Goal: Contribute content

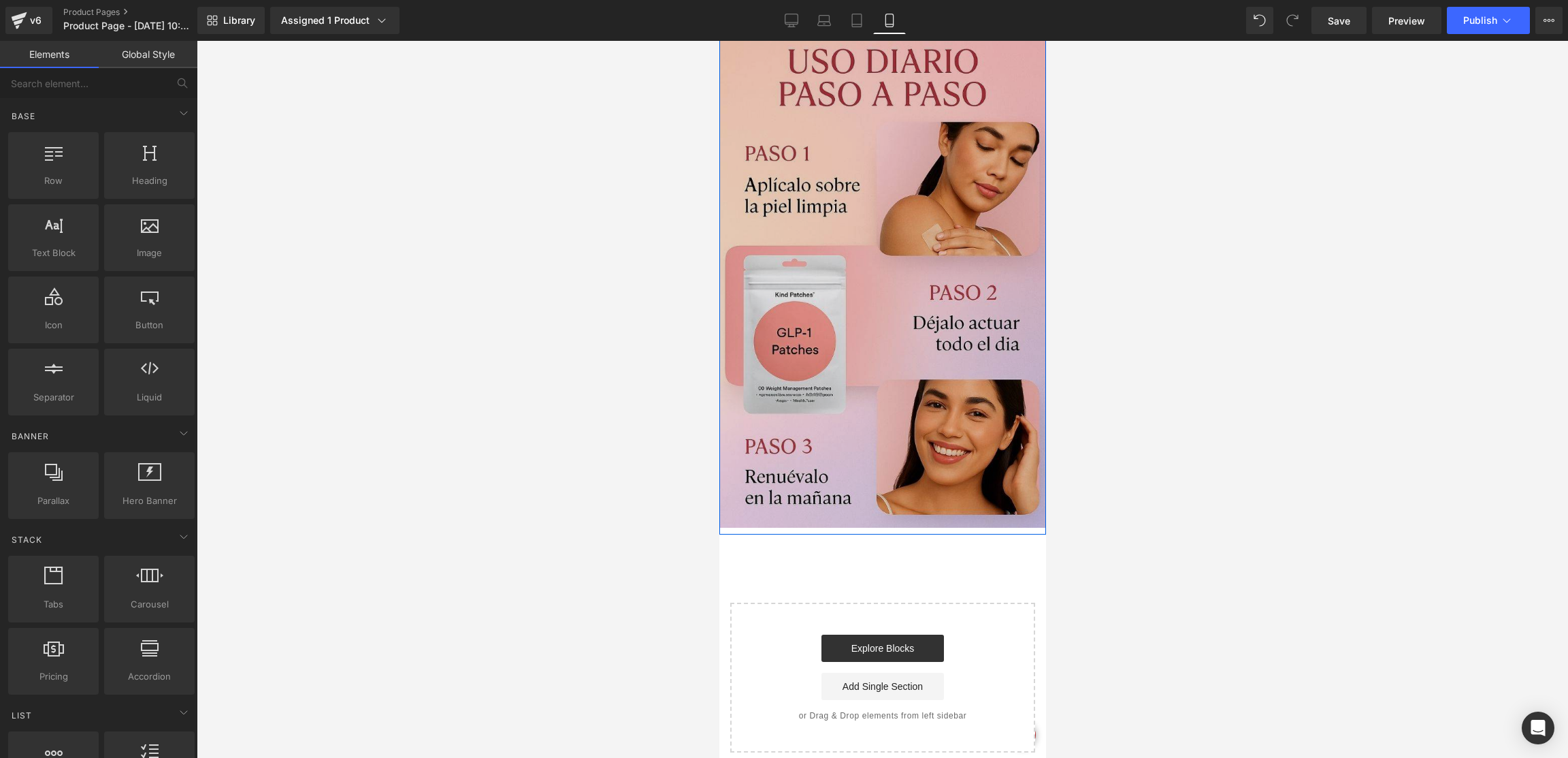
scroll to position [639, 0]
click at [859, 325] on img at bounding box center [883, 276] width 327 height 502
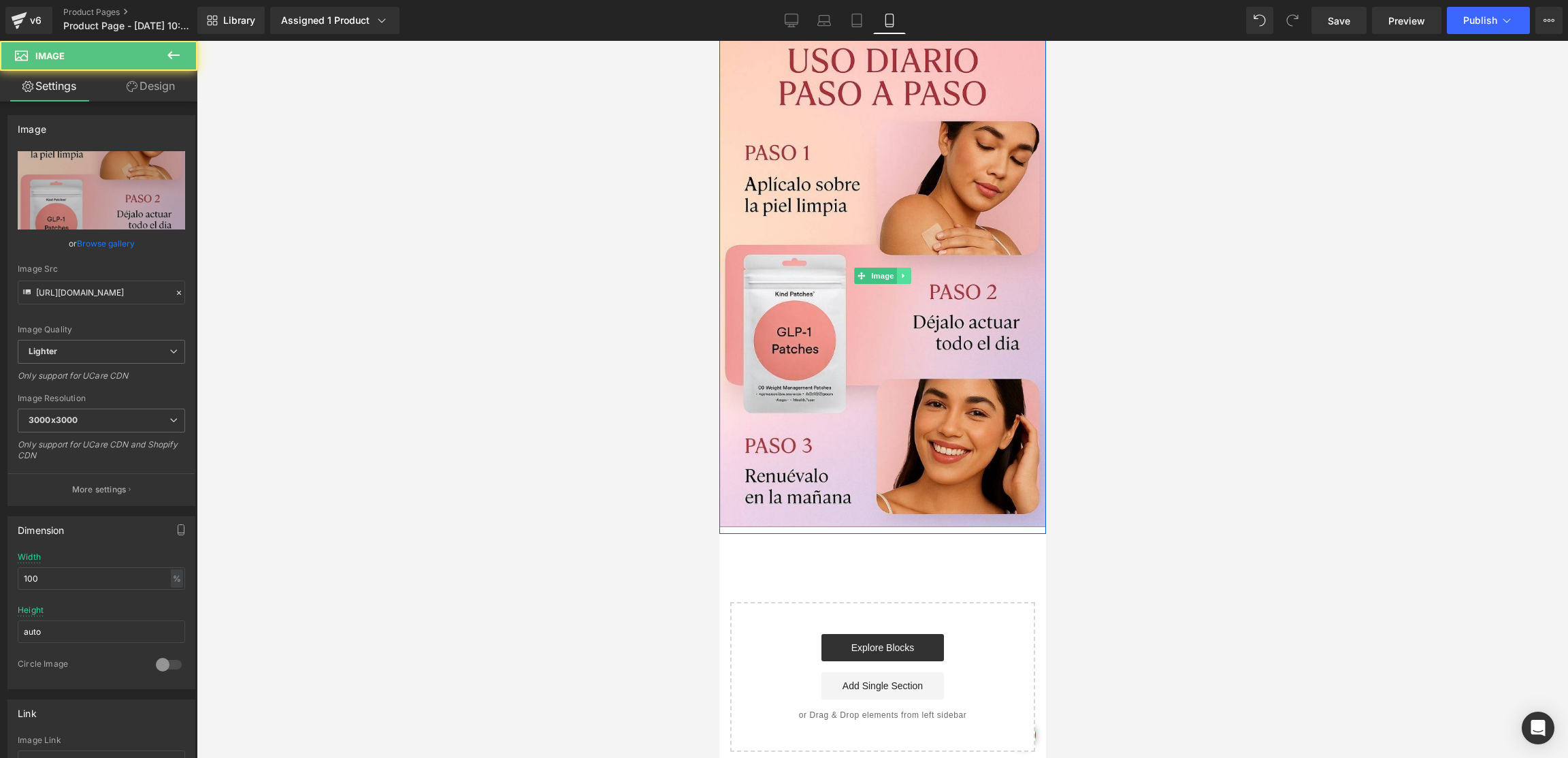
click at [902, 277] on link at bounding box center [903, 276] width 14 height 17
click at [893, 276] on icon at bounding box center [896, 276] width 7 height 7
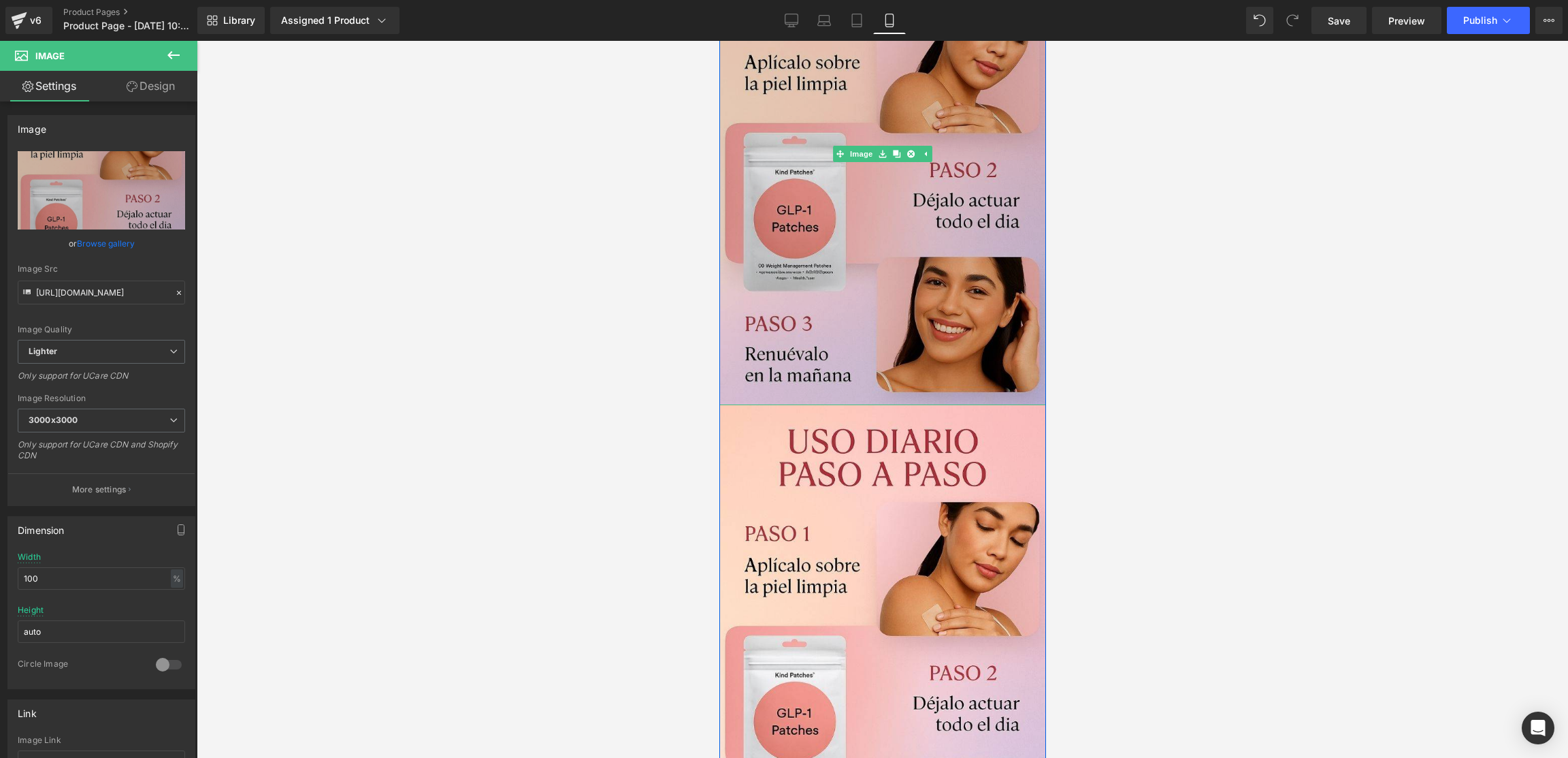
scroll to position [945, 0]
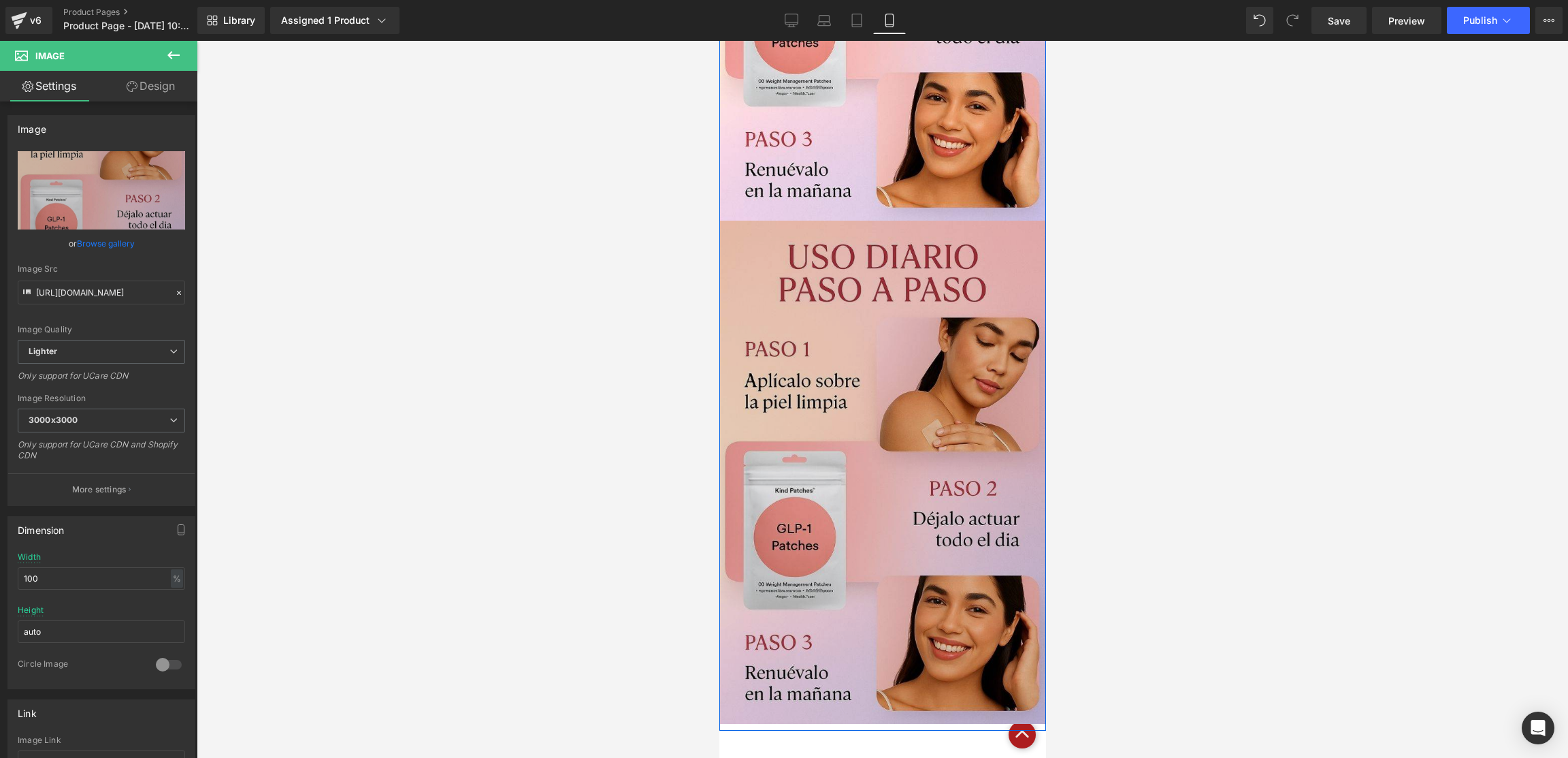
click at [914, 394] on img at bounding box center [883, 471] width 327 height 502
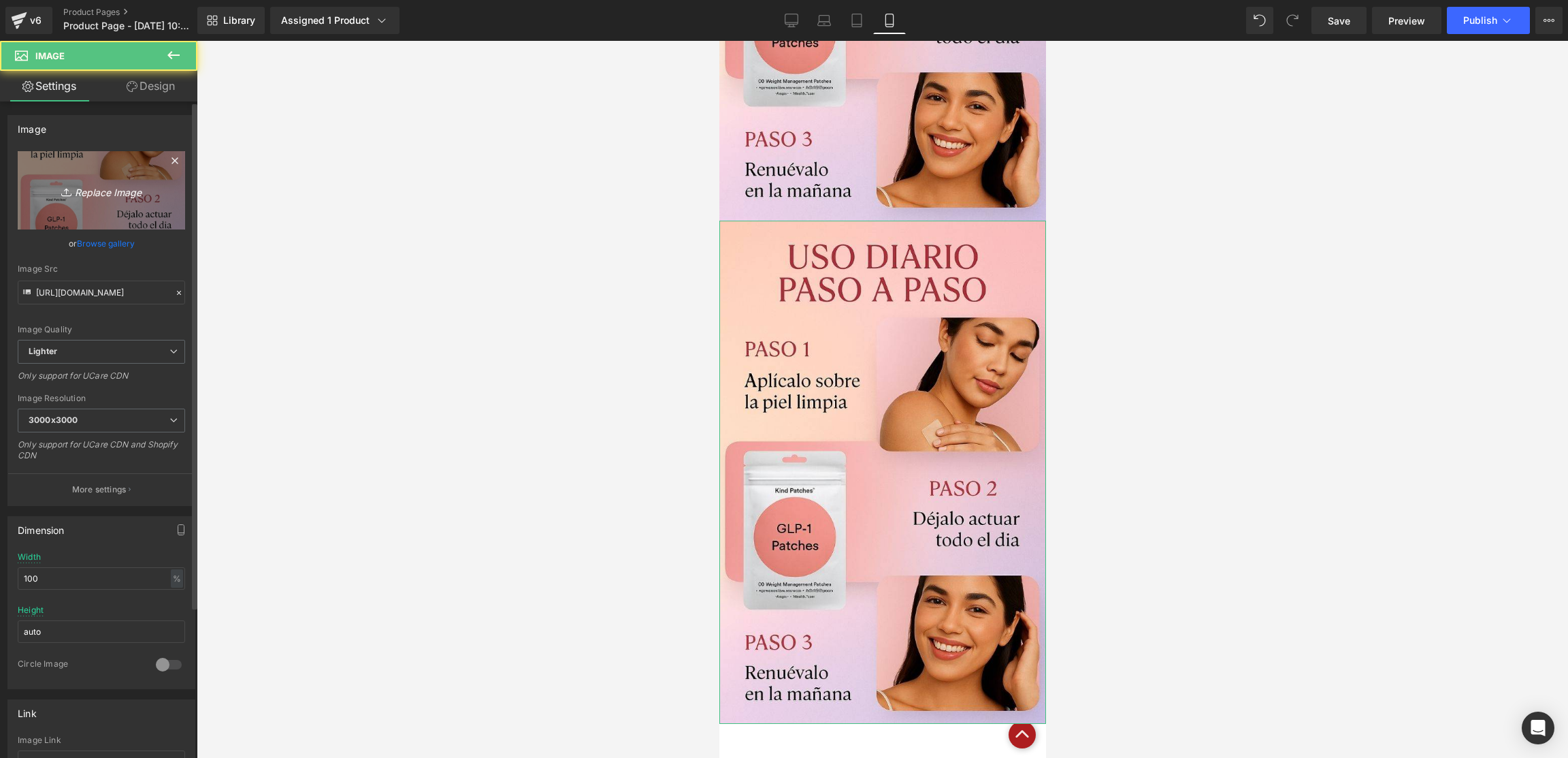
click at [100, 190] on icon "Replace Image" at bounding box center [102, 190] width 109 height 17
type input "C:\fakepath\3.jpg"
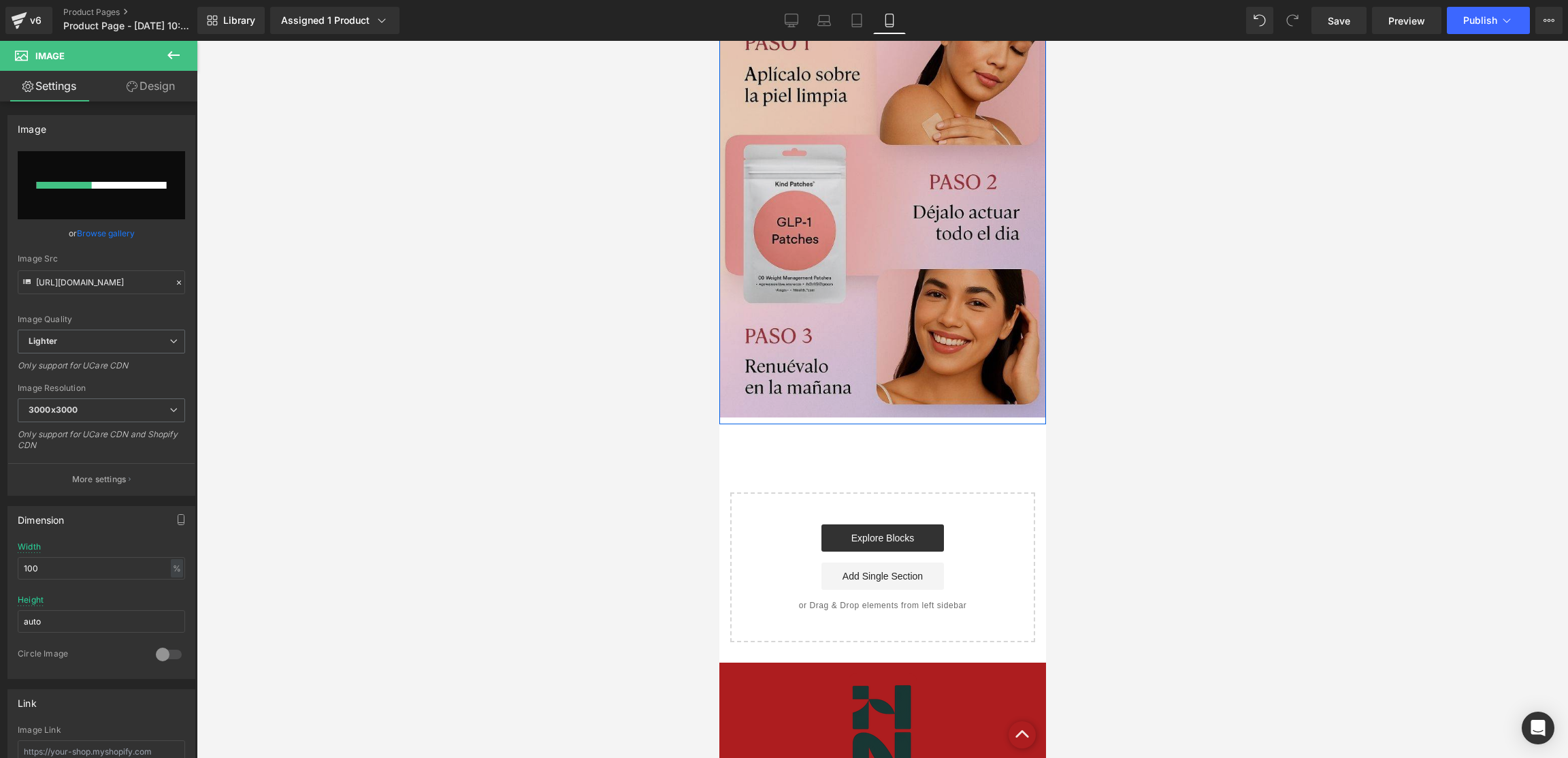
scroll to position [1347, 0]
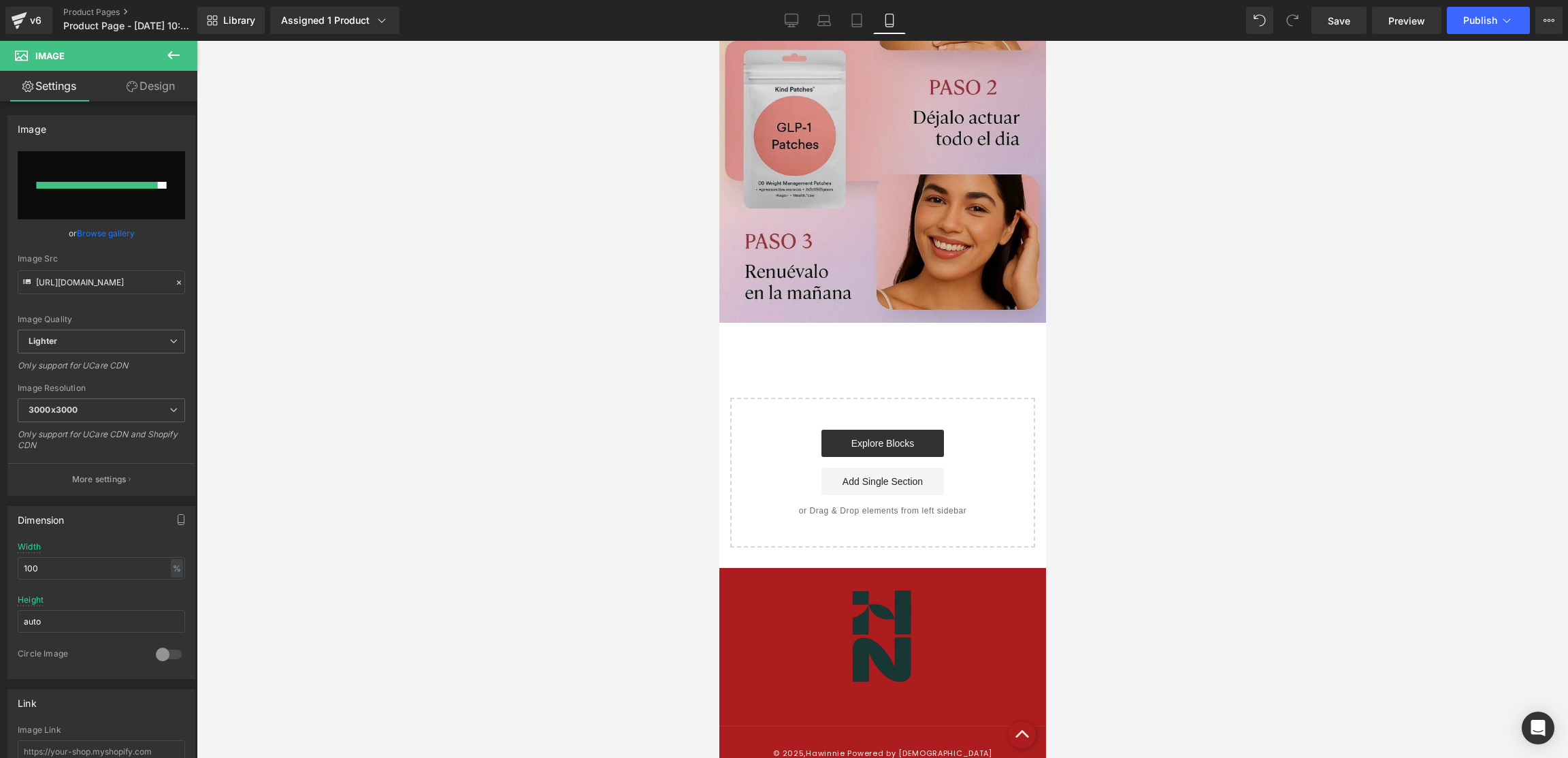
type input "[URL][DOMAIN_NAME]"
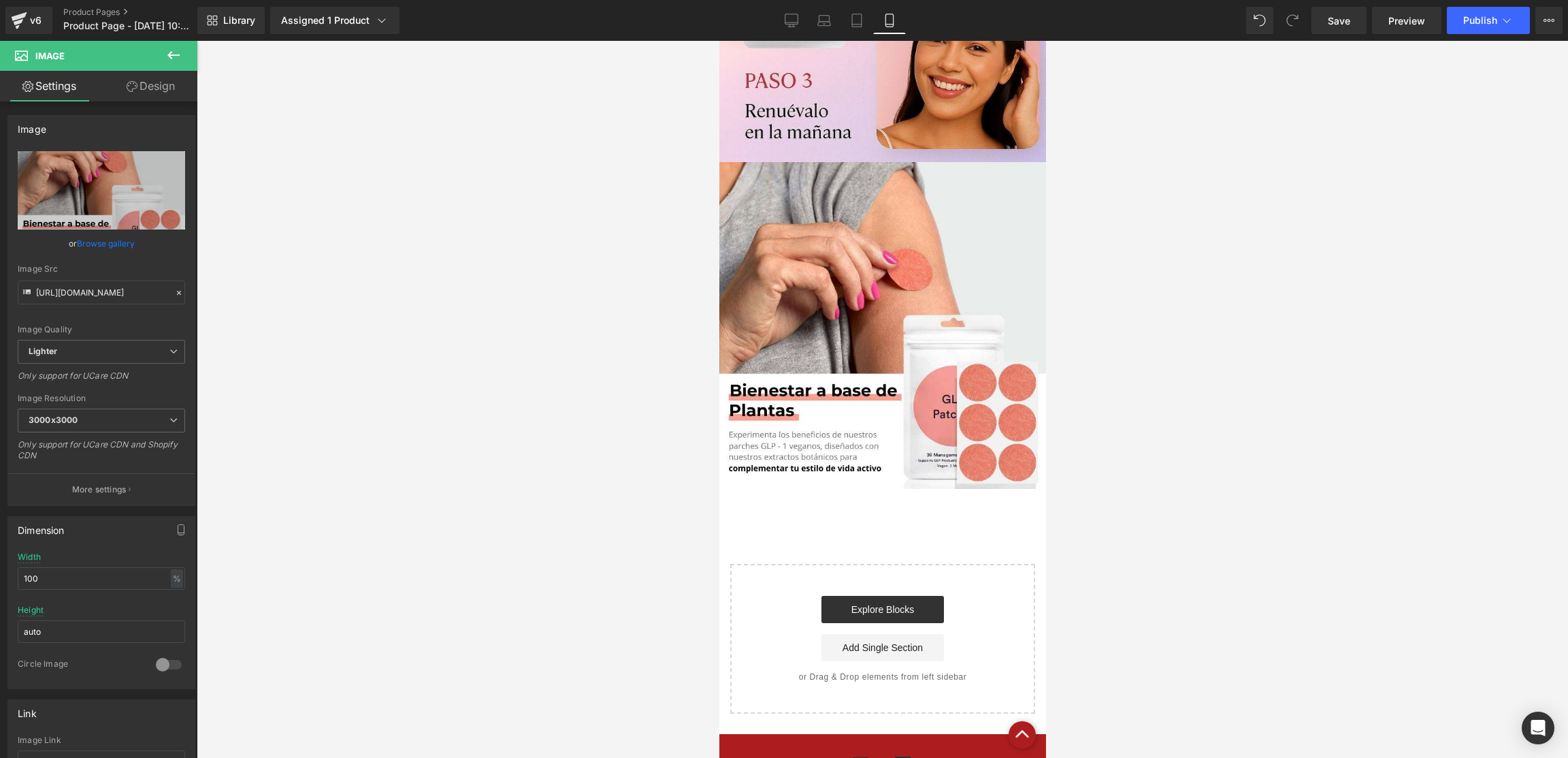
scroll to position [1170, 0]
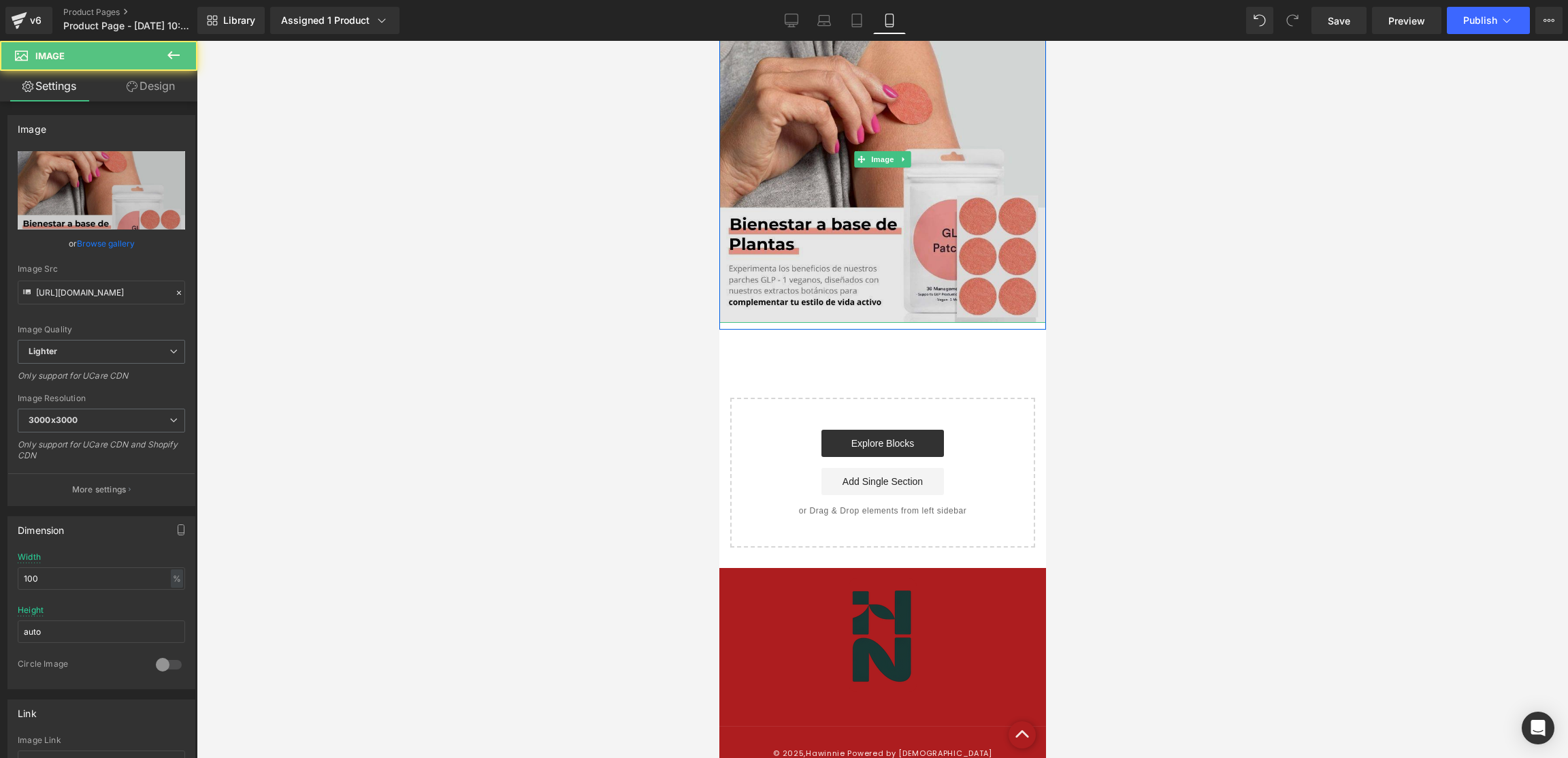
click at [864, 249] on img at bounding box center [883, 159] width 327 height 327
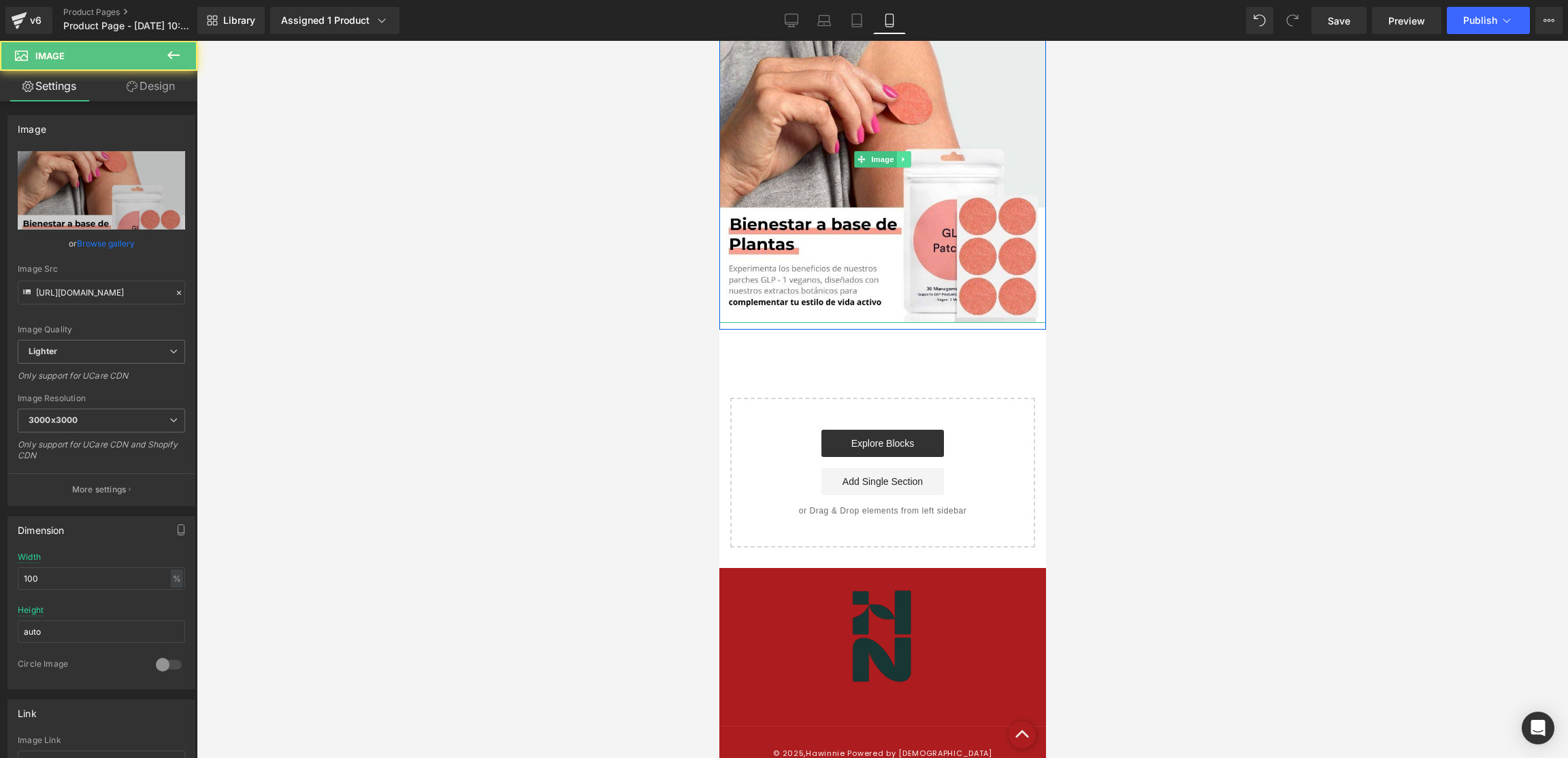
click at [900, 155] on icon at bounding box center [903, 159] width 7 height 8
click at [893, 158] on icon at bounding box center [896, 159] width 7 height 7
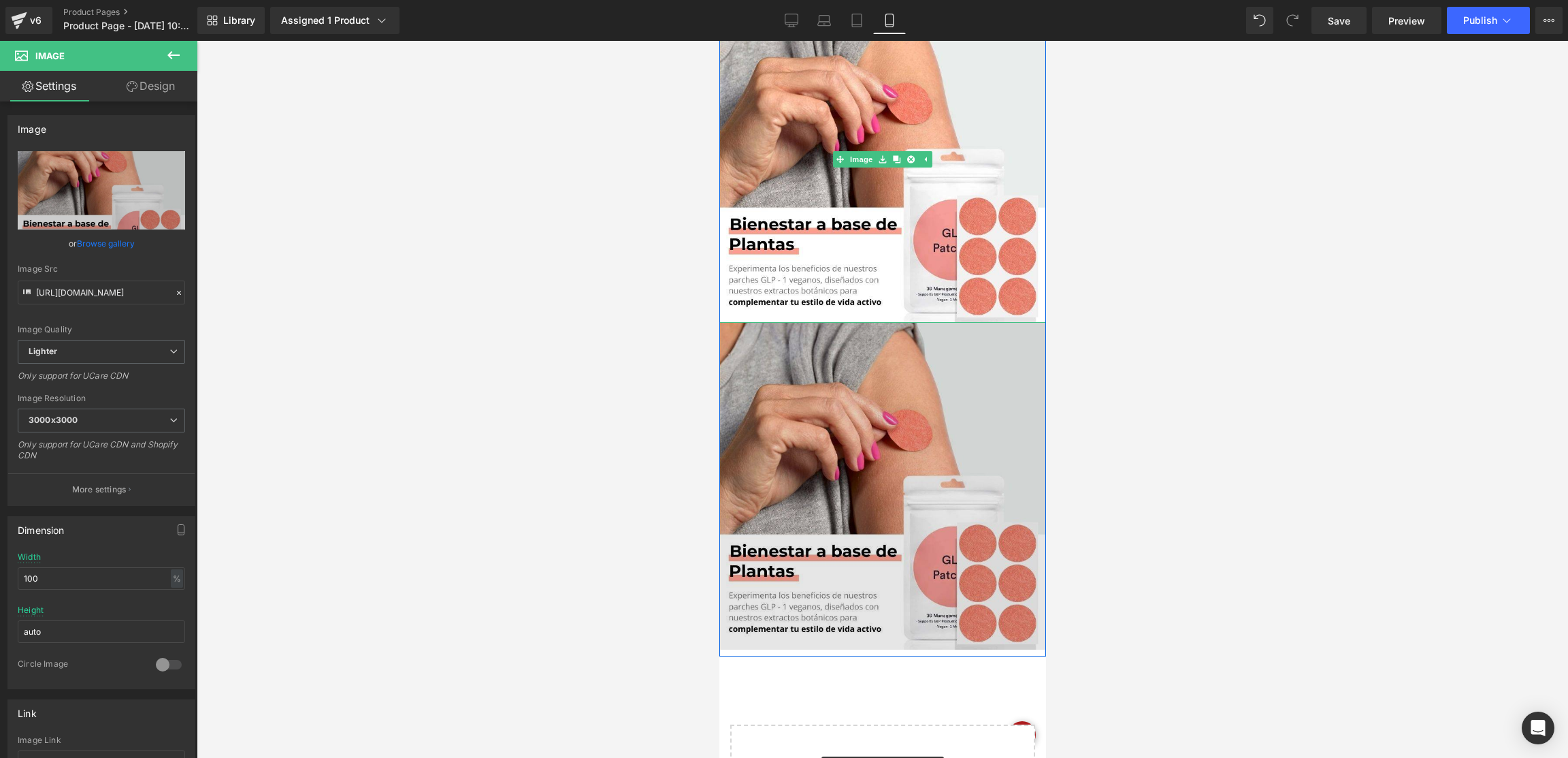
click at [859, 362] on img at bounding box center [883, 486] width 327 height 327
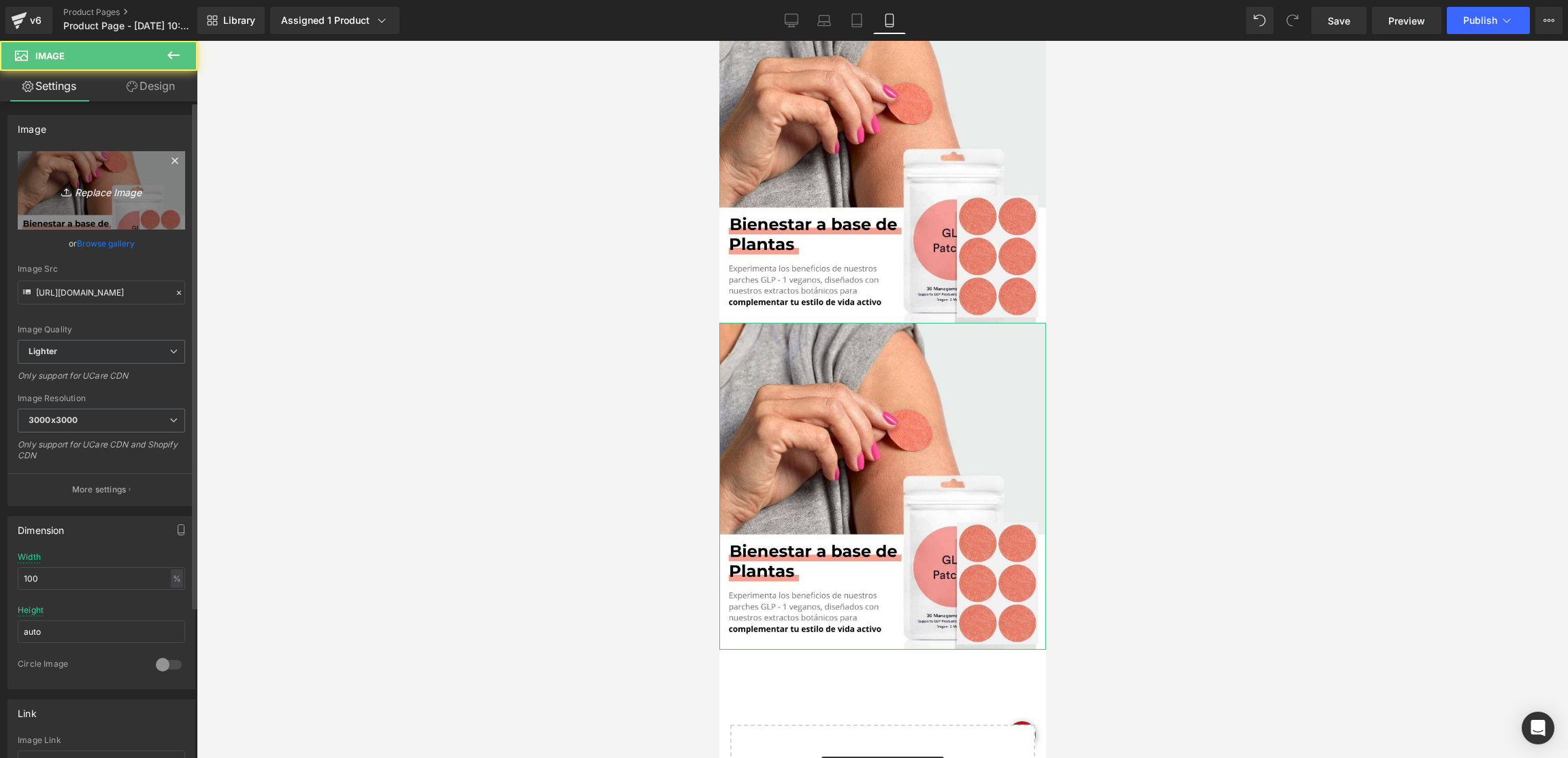
click at [69, 177] on link "Replace Image" at bounding box center [101, 190] width 168 height 78
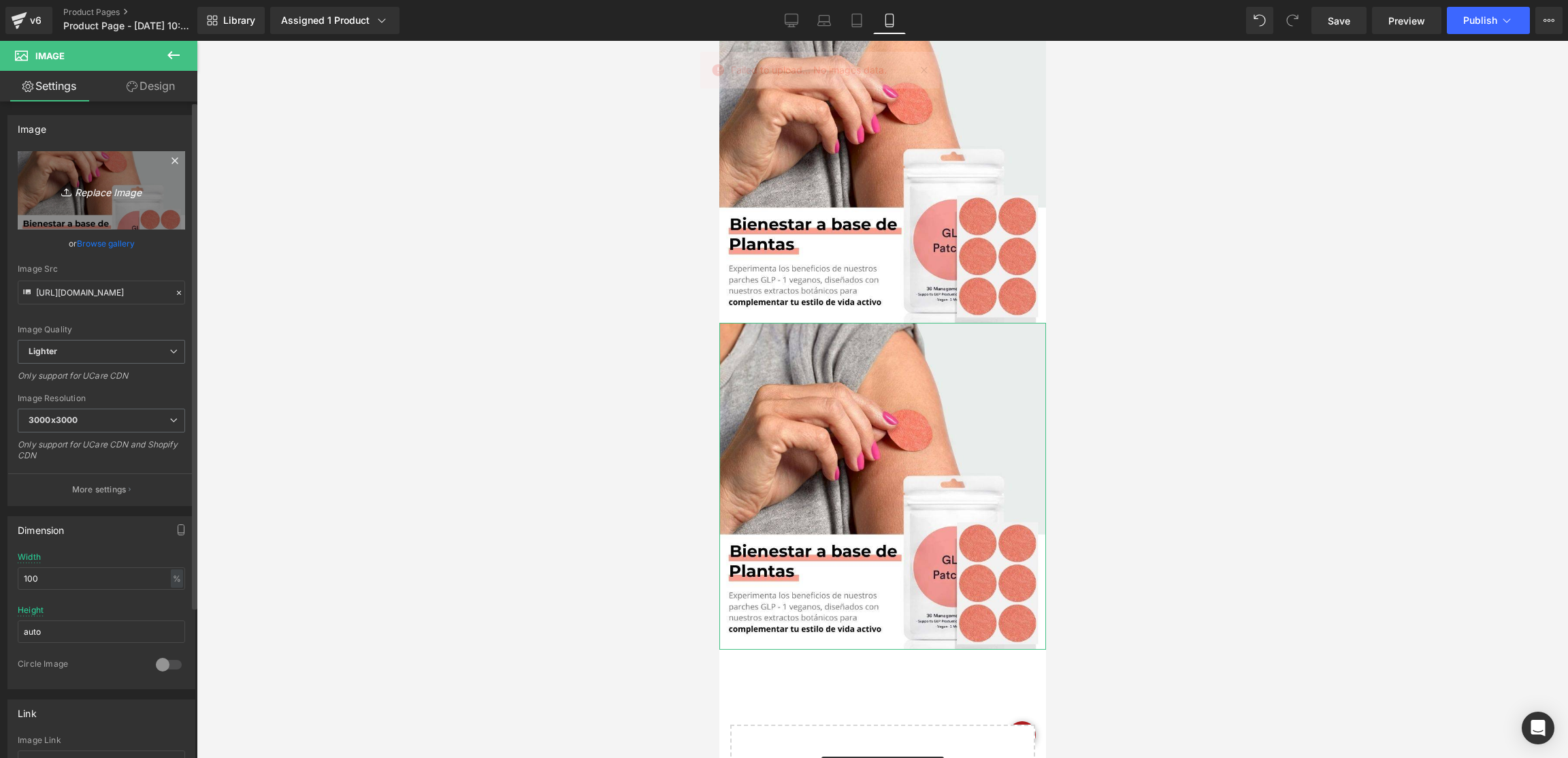
click at [103, 185] on icon "Replace Image" at bounding box center [102, 190] width 109 height 17
click at [149, 192] on icon "Replace Image" at bounding box center [102, 190] width 109 height 17
type input "C:\fakepath\1.jpg"
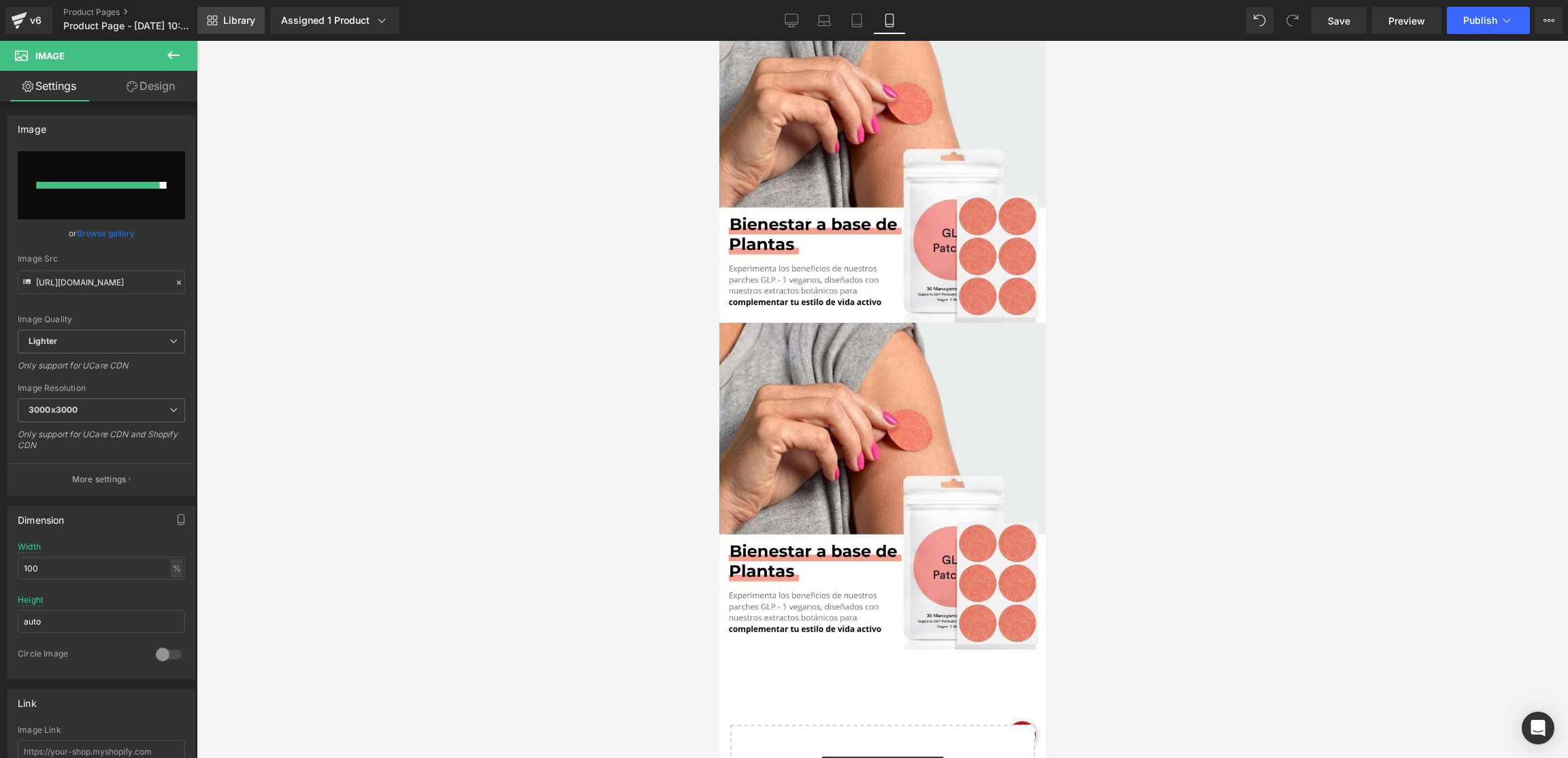
type input "[URL][DOMAIN_NAME]"
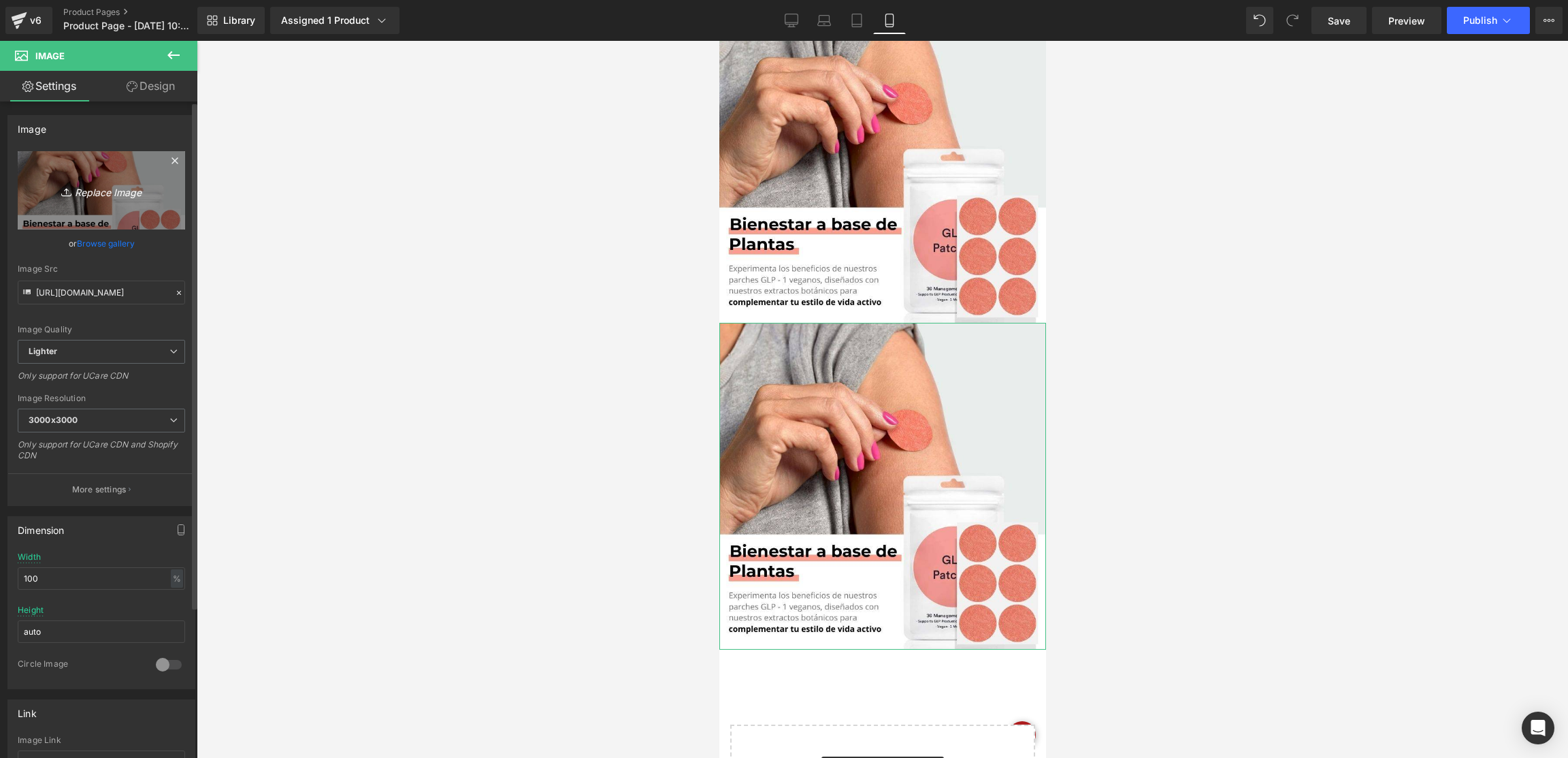
click at [83, 177] on link "Replace Image" at bounding box center [101, 190] width 168 height 78
type input "C:\fakepath\2.jpg"
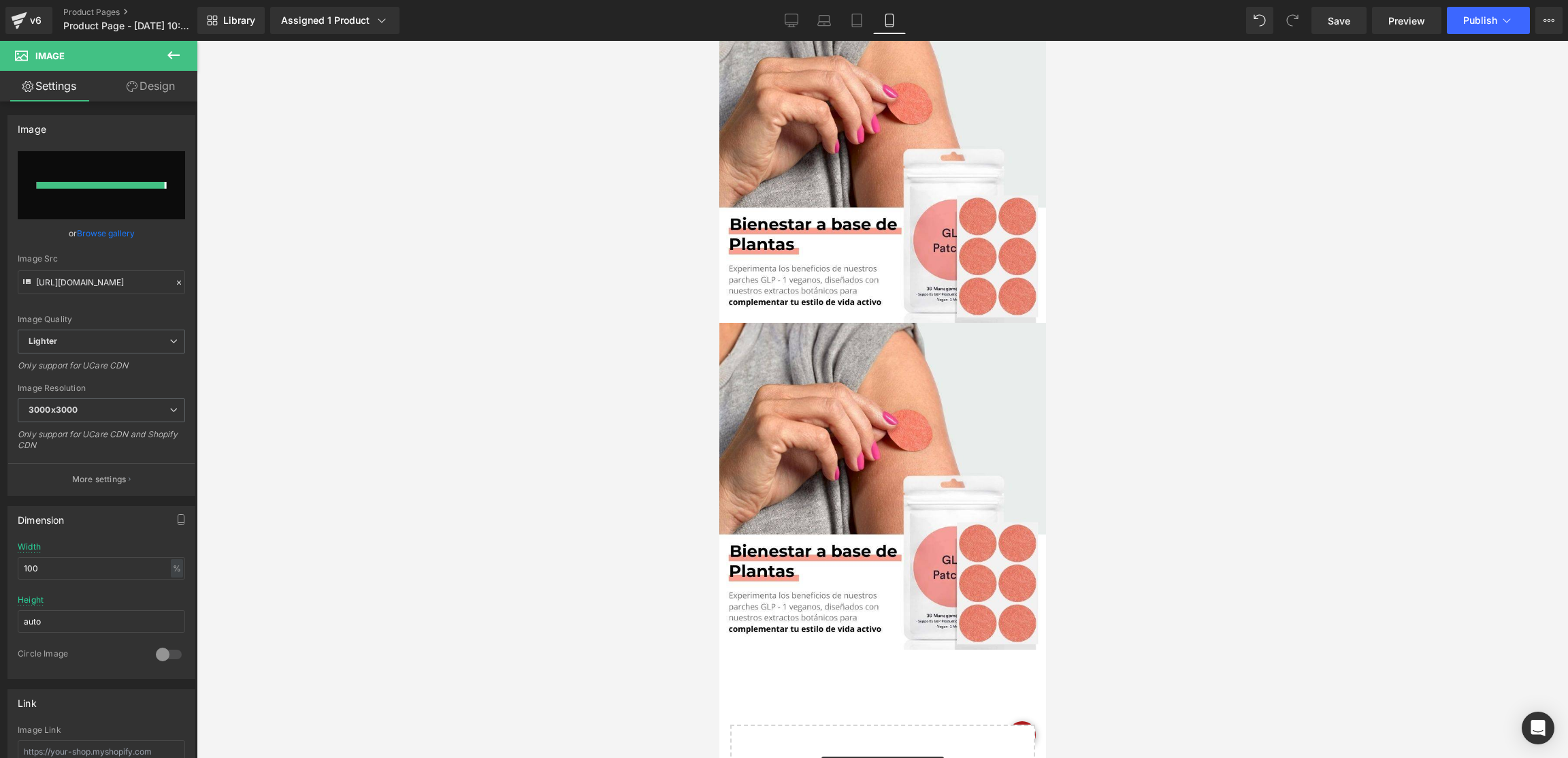
type input "[URL][DOMAIN_NAME]"
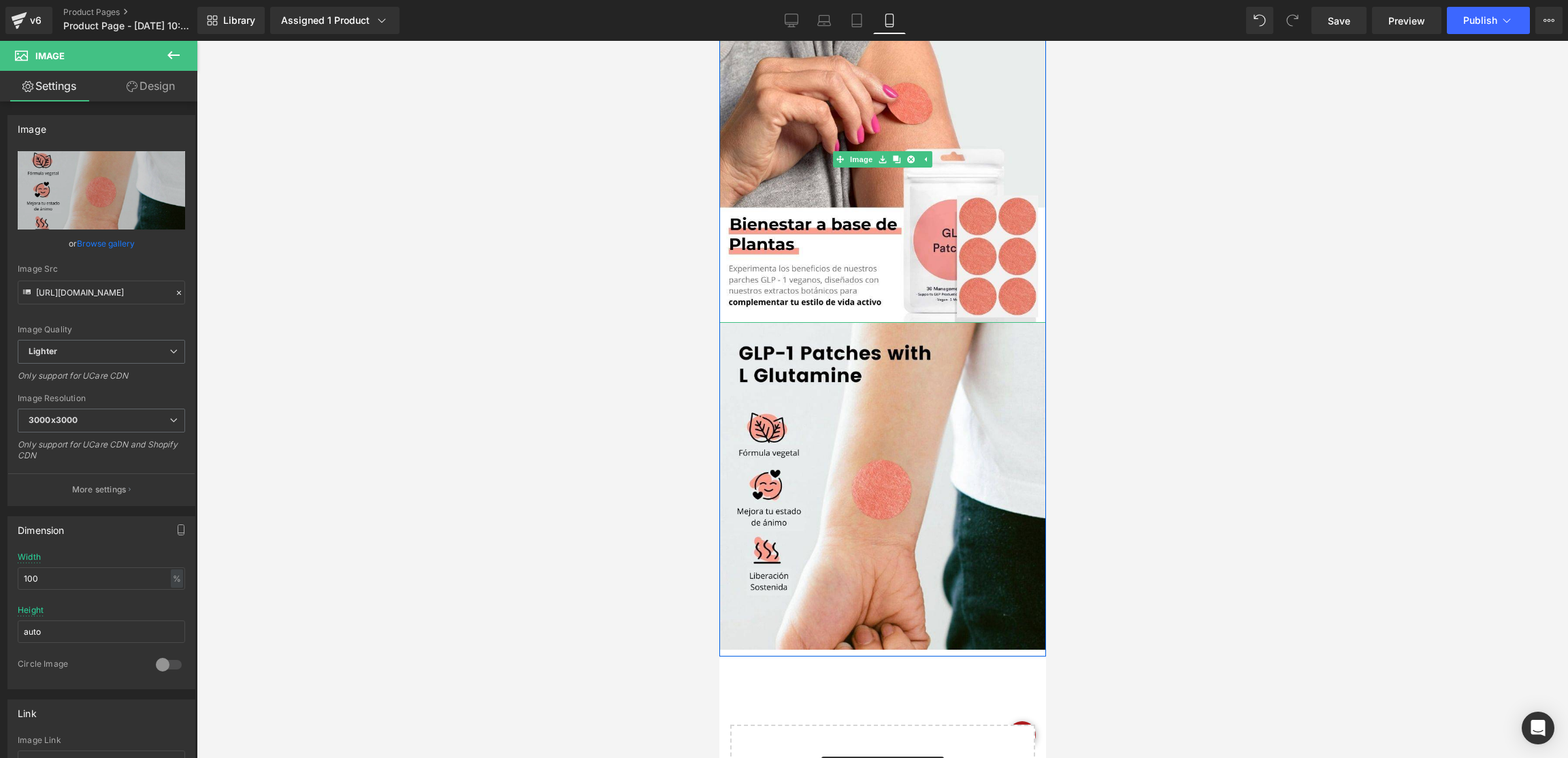
scroll to position [966, 0]
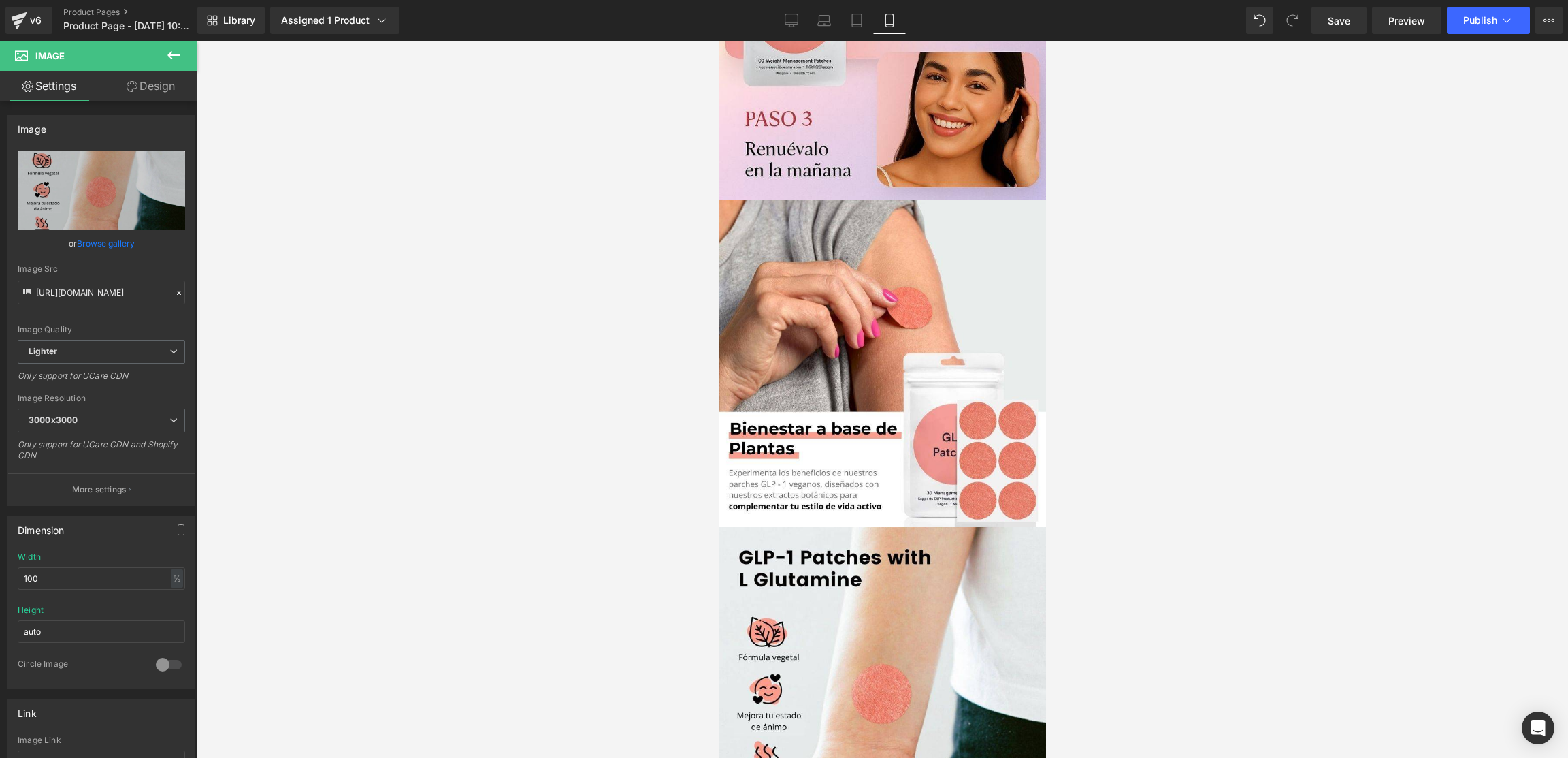
click at [1182, 277] on div at bounding box center [882, 399] width 1371 height 717
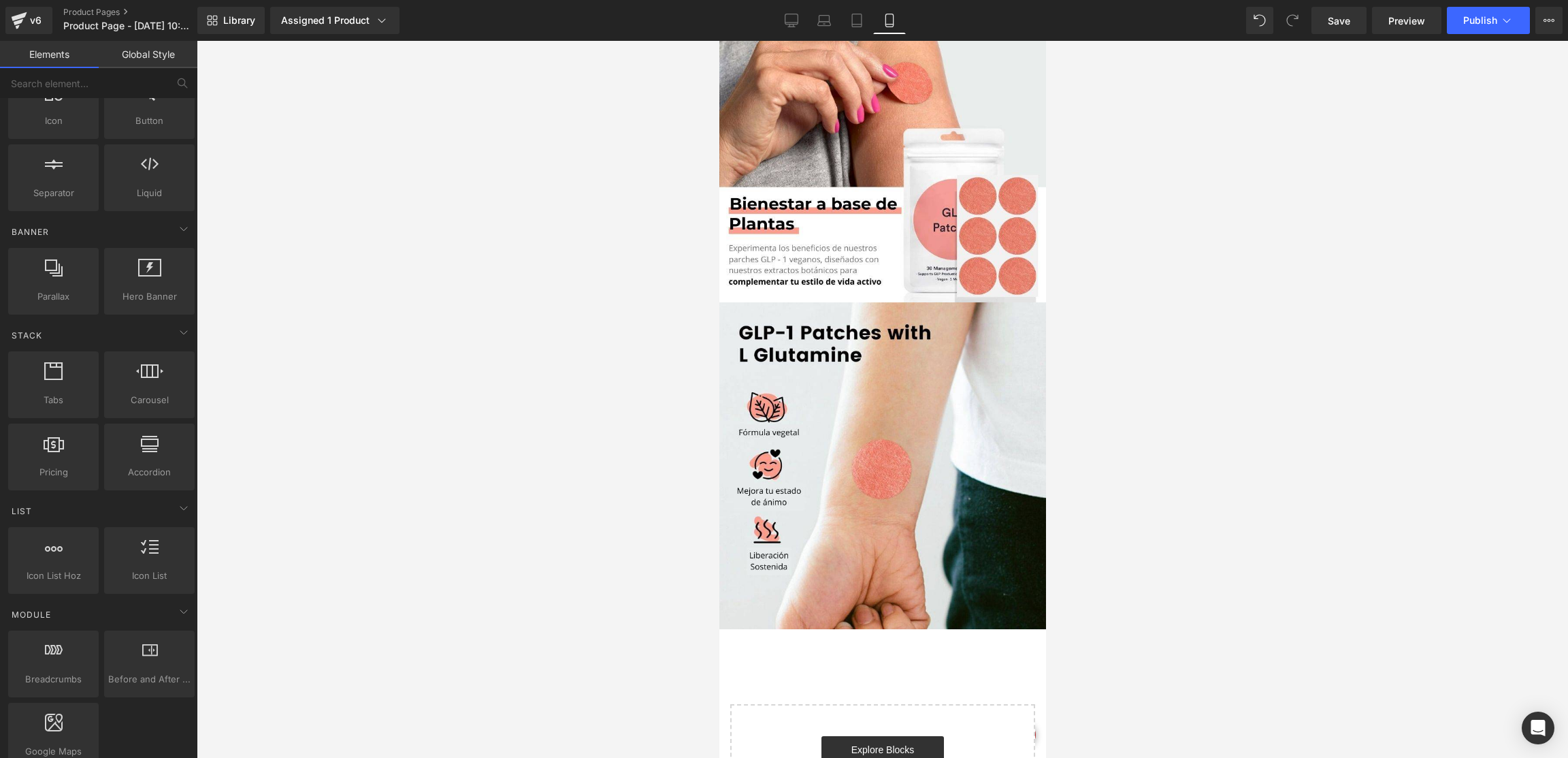
scroll to position [306, 0]
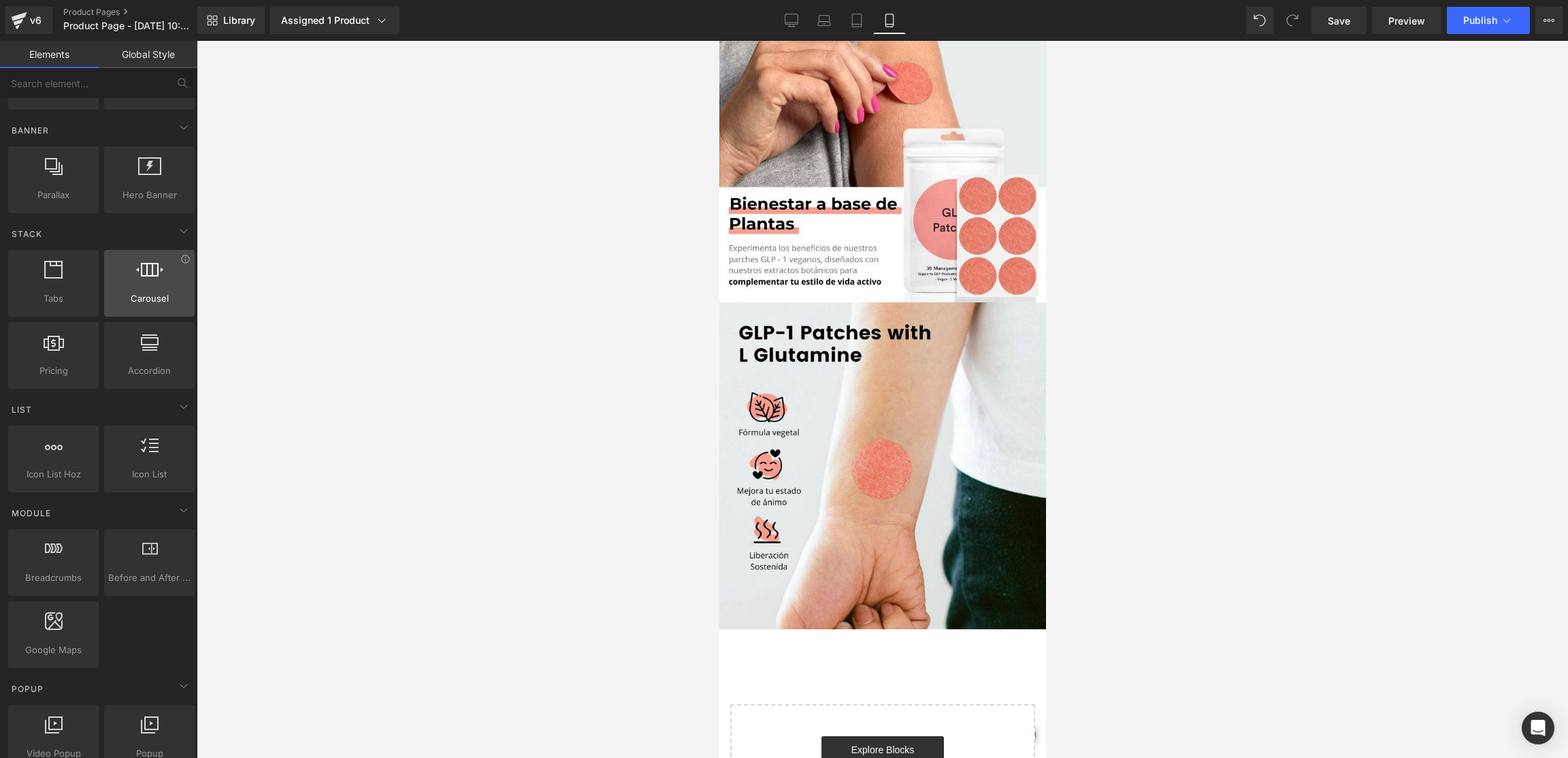
click at [148, 281] on div at bounding box center [149, 276] width 83 height 31
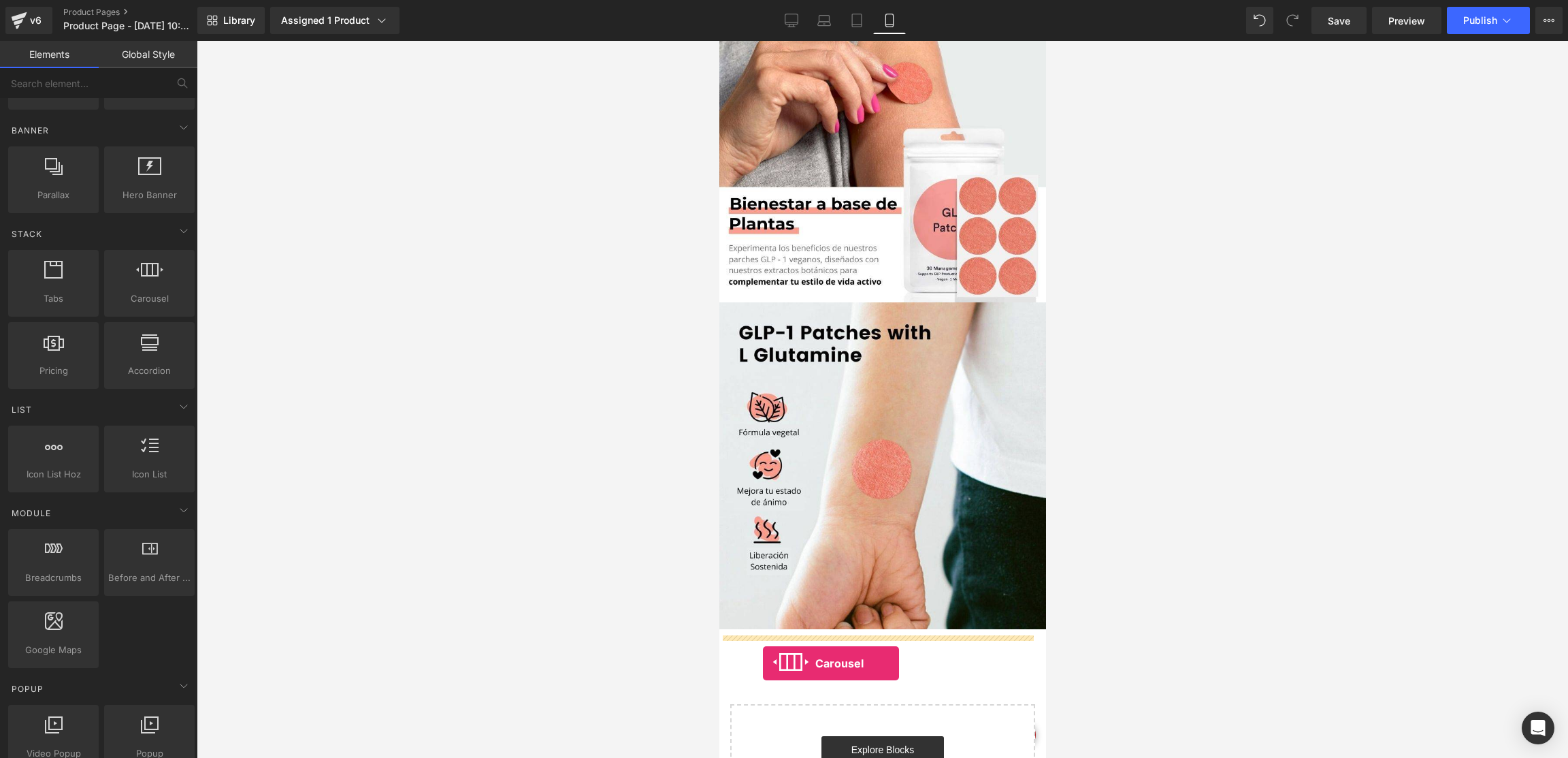
drag, startPoint x: 843, startPoint y: 328, endPoint x: 774, endPoint y: 673, distance: 351.8
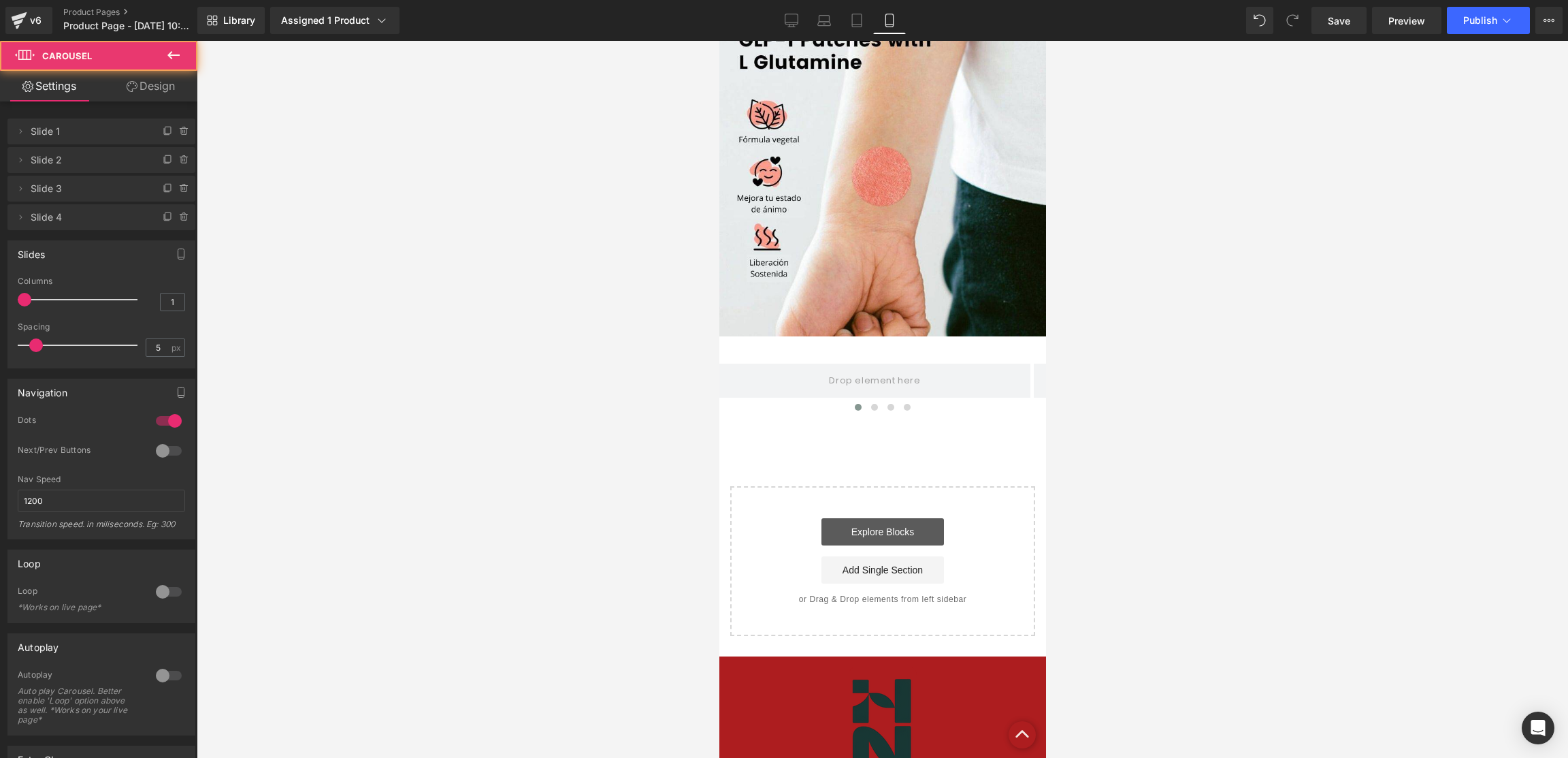
scroll to position [1497, 0]
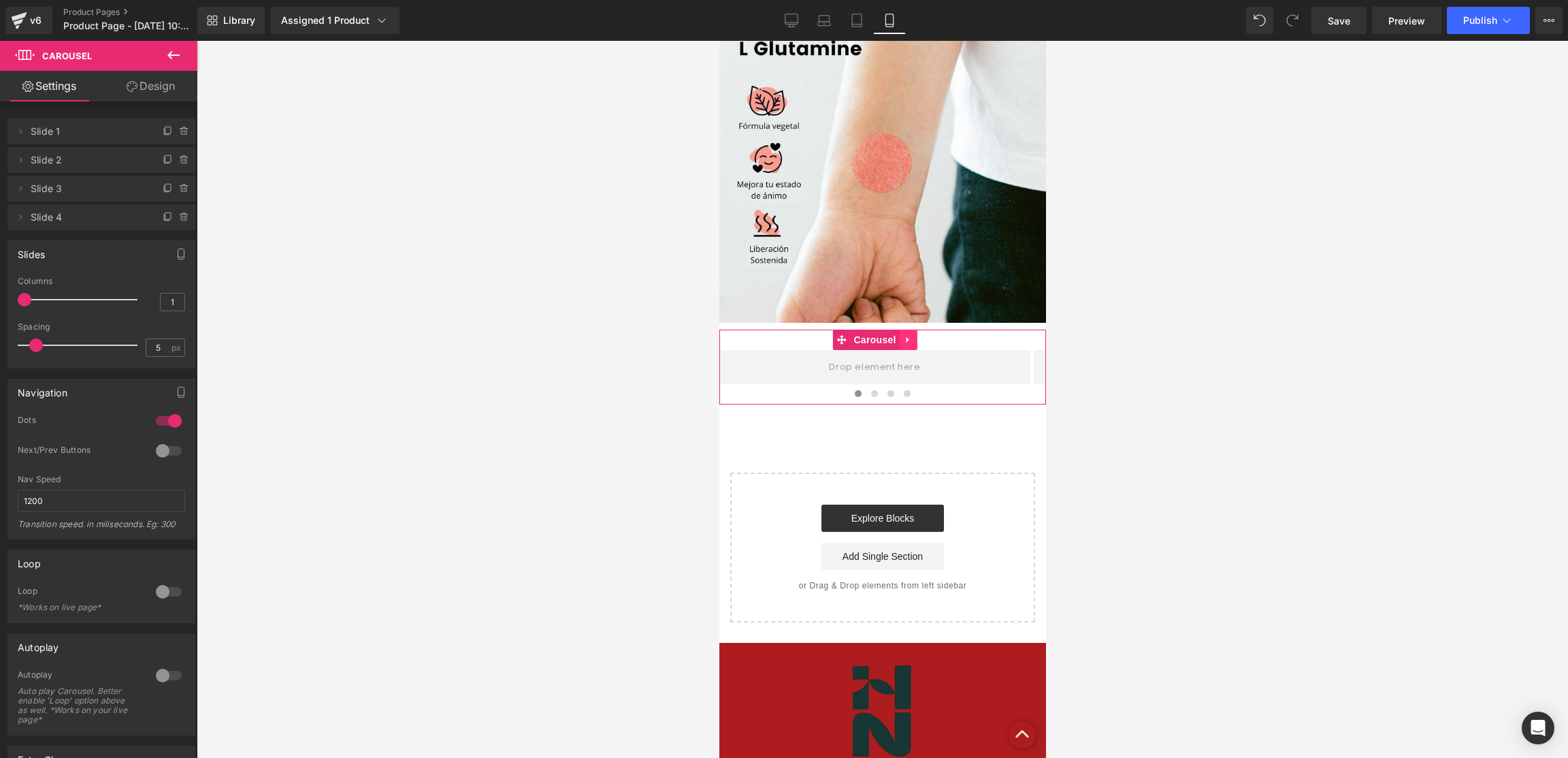
click at [903, 339] on icon at bounding box center [908, 340] width 10 height 10
click at [920, 336] on icon at bounding box center [917, 340] width 10 height 10
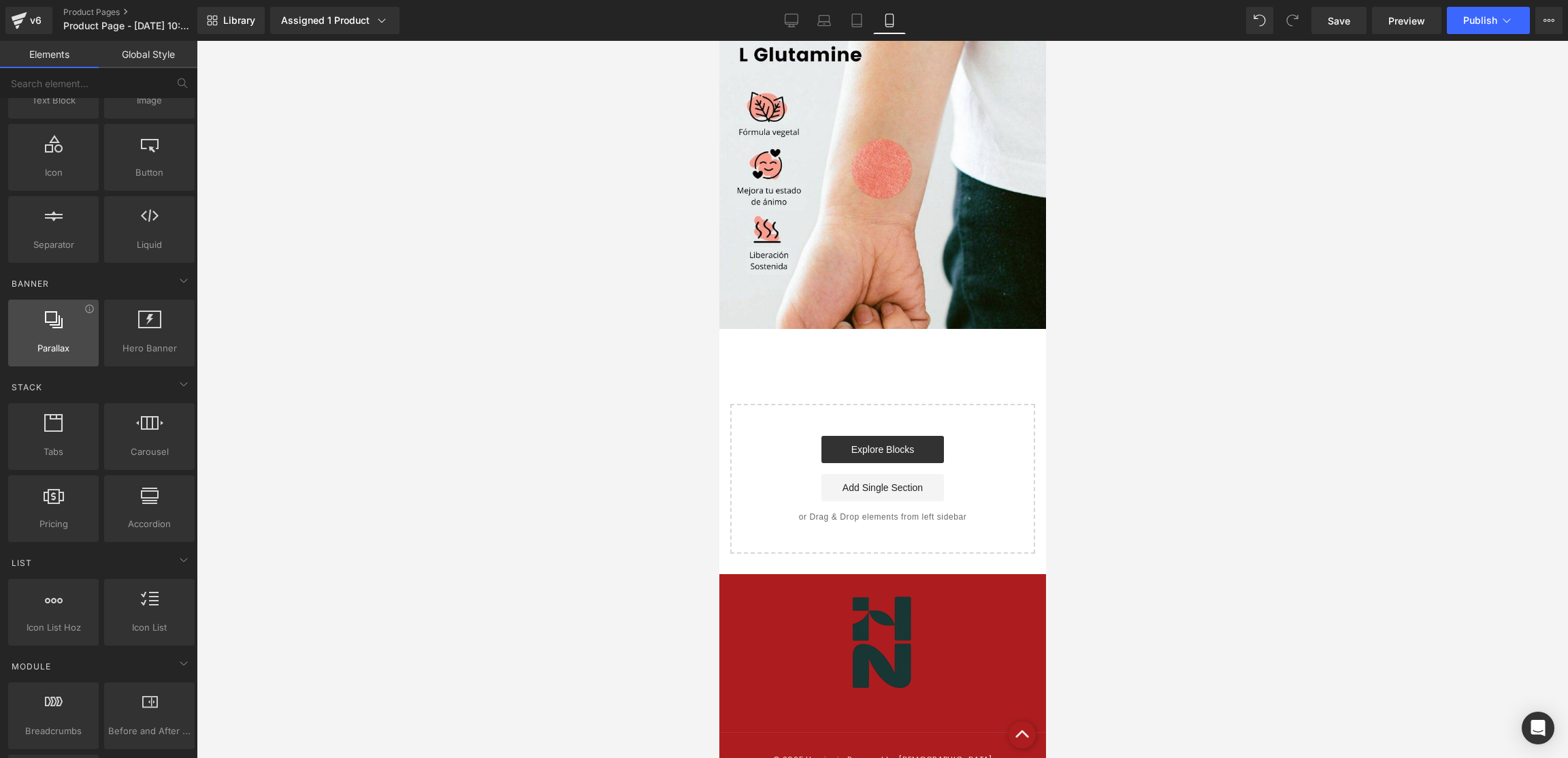
scroll to position [0, 0]
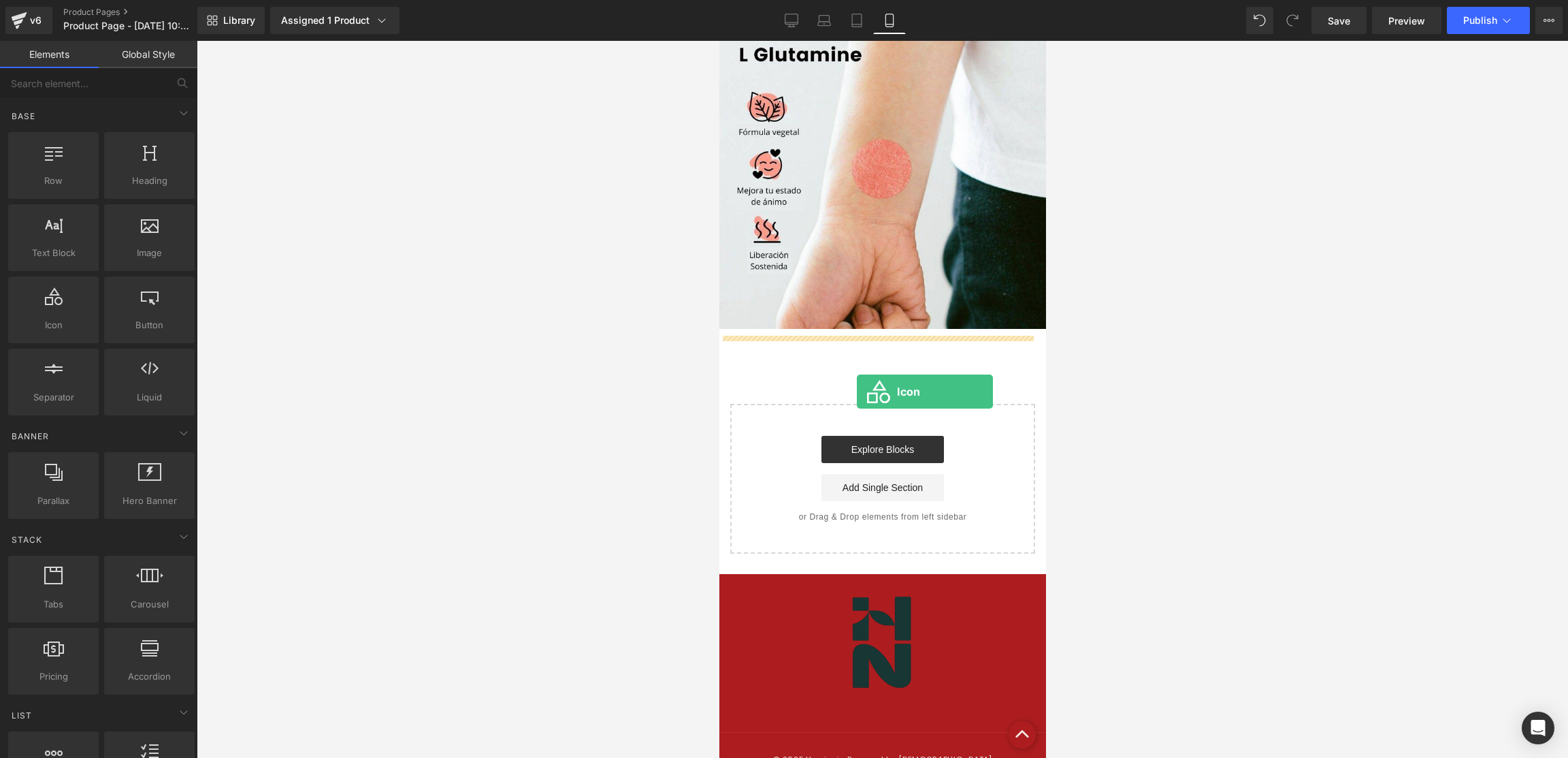
drag, startPoint x: 775, startPoint y: 341, endPoint x: 851, endPoint y: 378, distance: 84.5
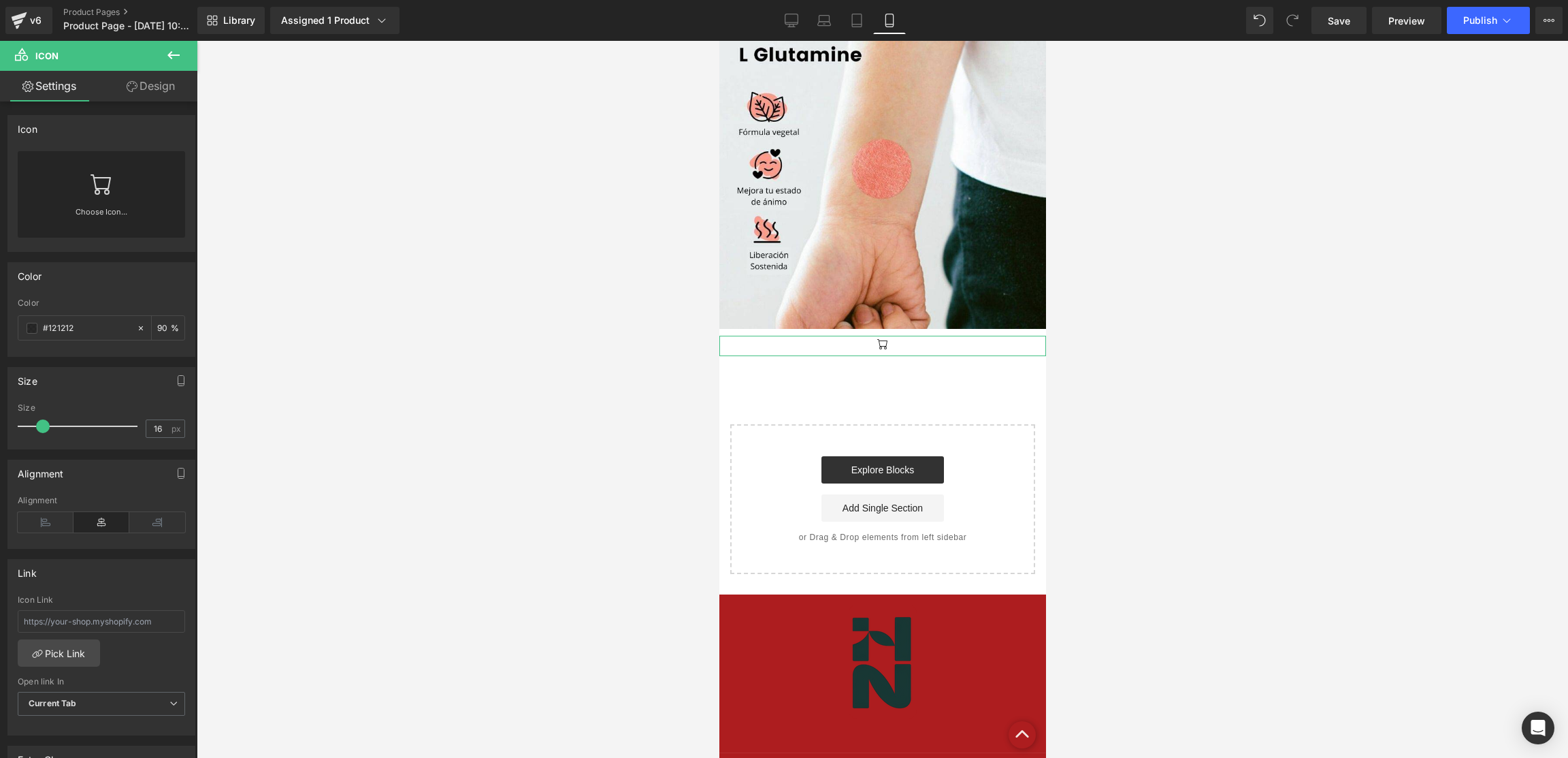
click at [91, 181] on icon at bounding box center [102, 183] width 21 height 21
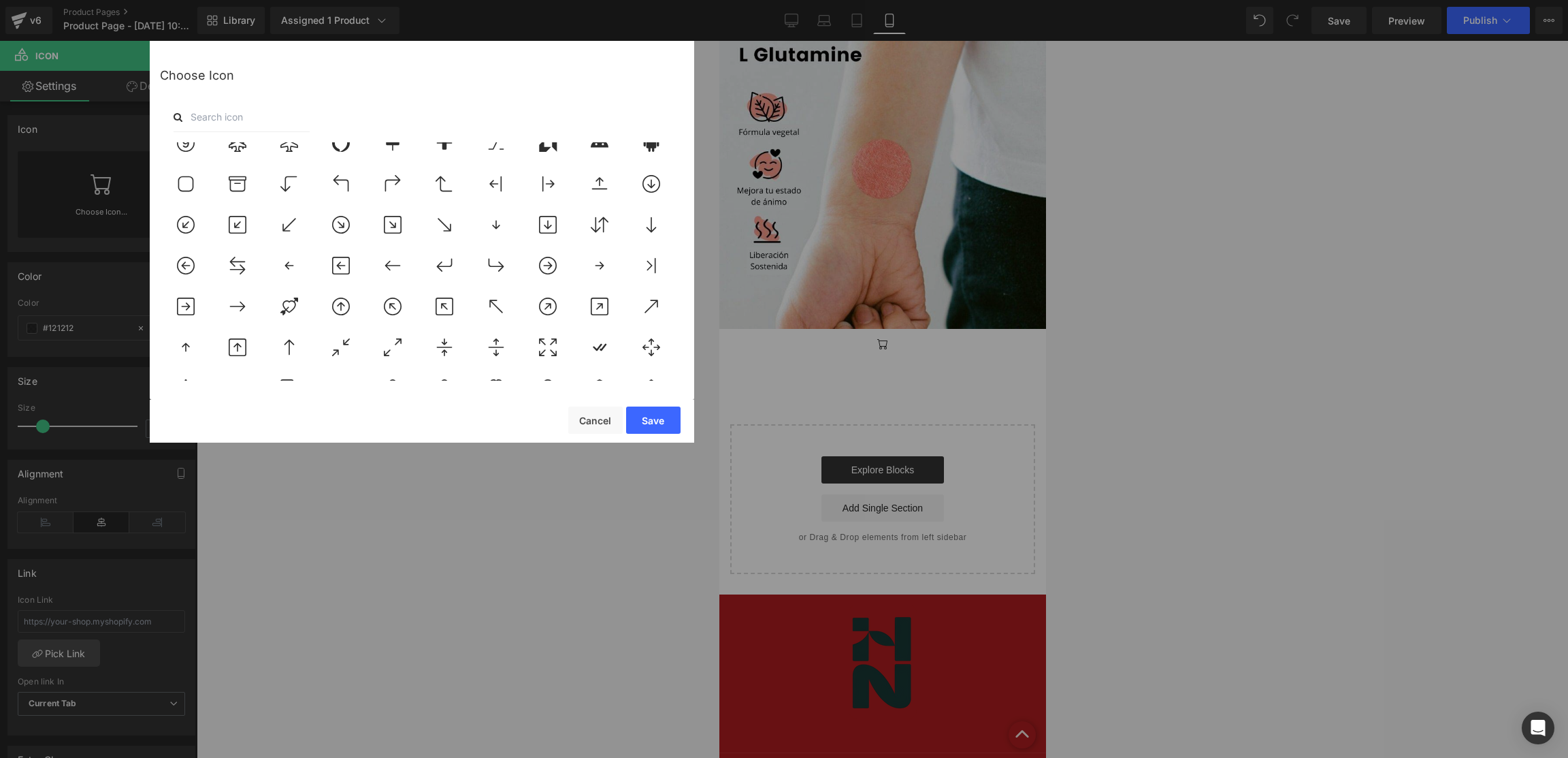
scroll to position [2552, 0]
click at [573, 410] on button "Cancel" at bounding box center [595, 419] width 54 height 27
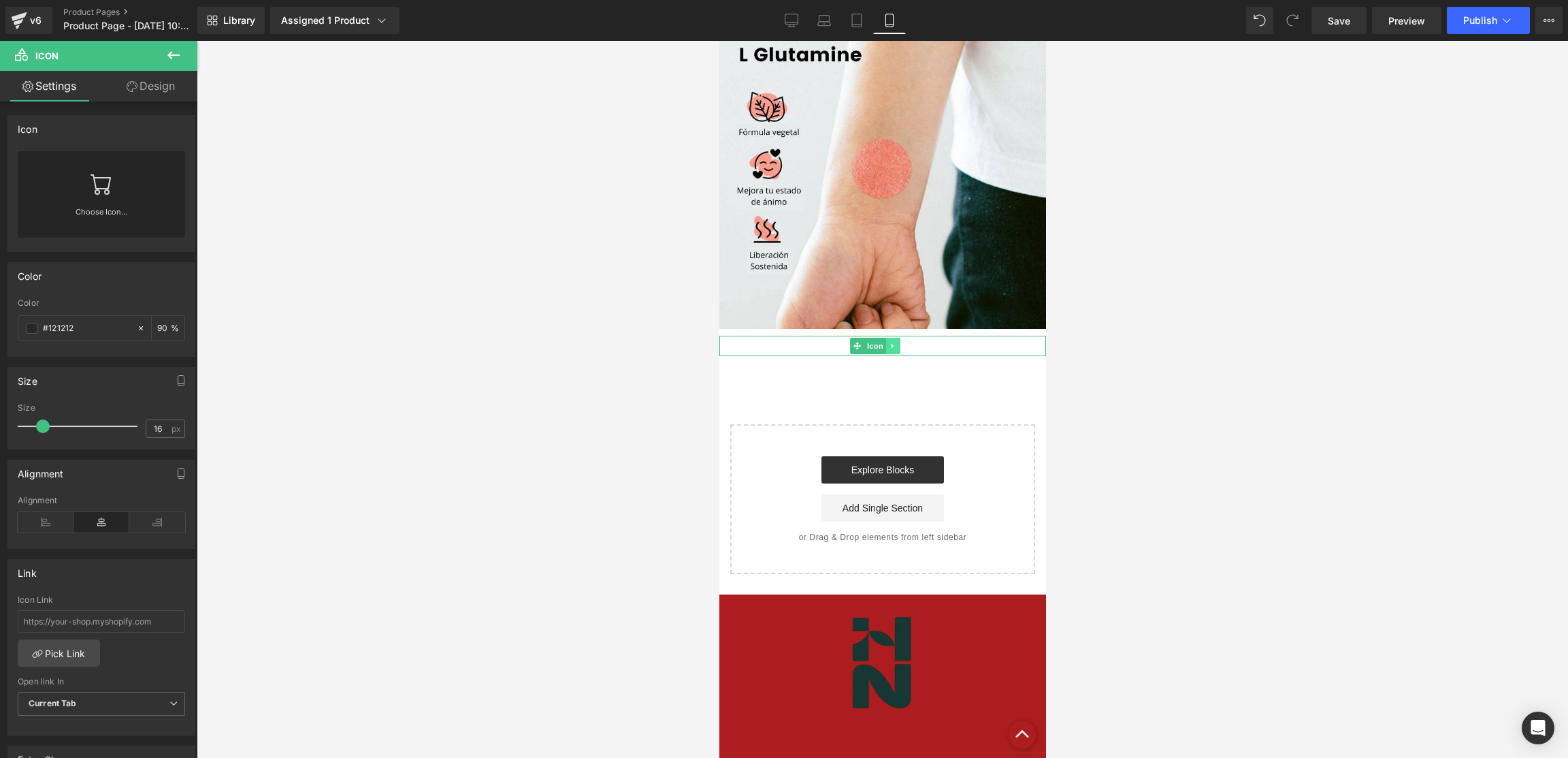
click at [886, 347] on link at bounding box center [893, 346] width 14 height 17
click at [896, 347] on icon at bounding box center [899, 346] width 7 height 8
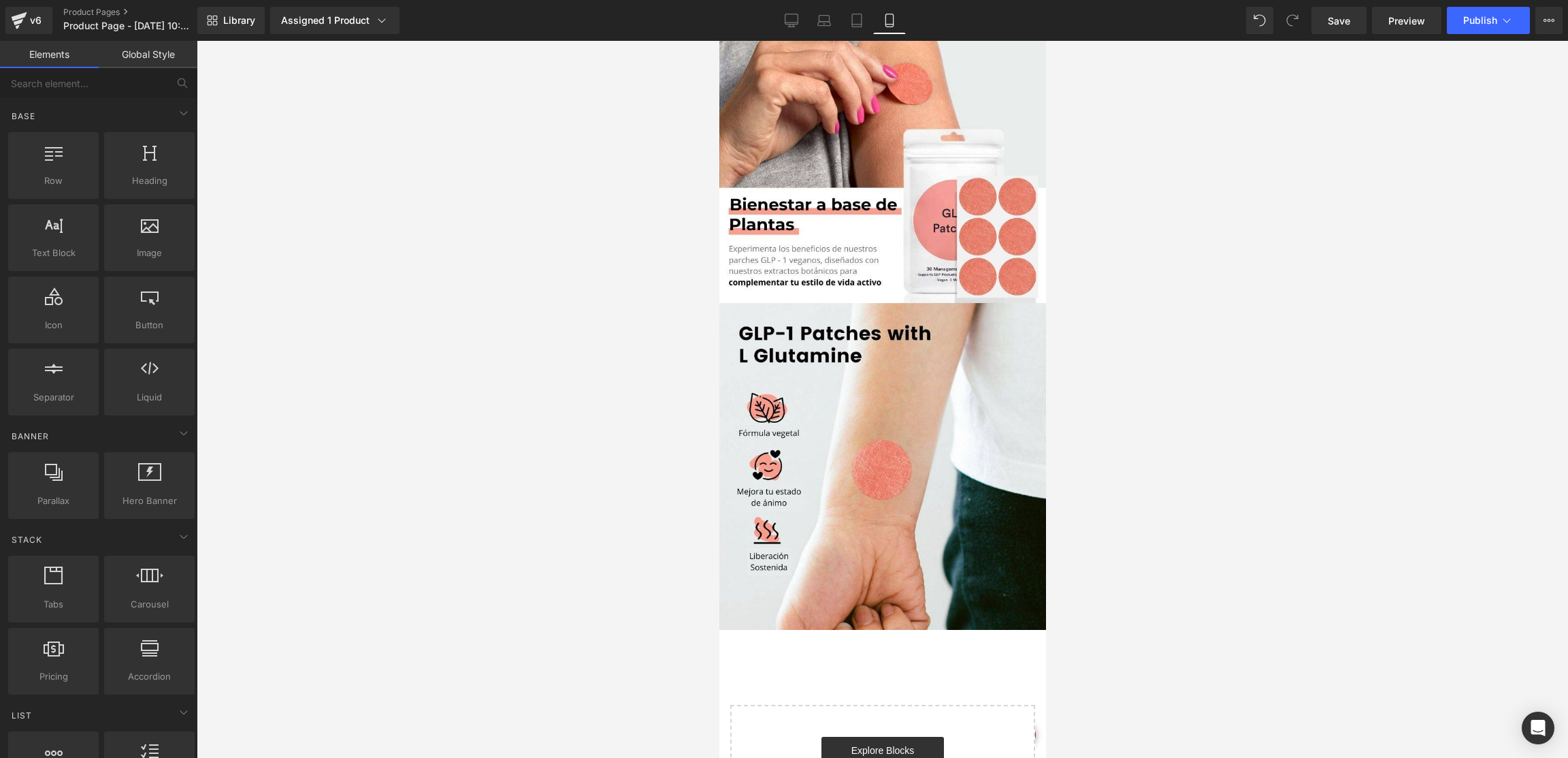
scroll to position [1327, 0]
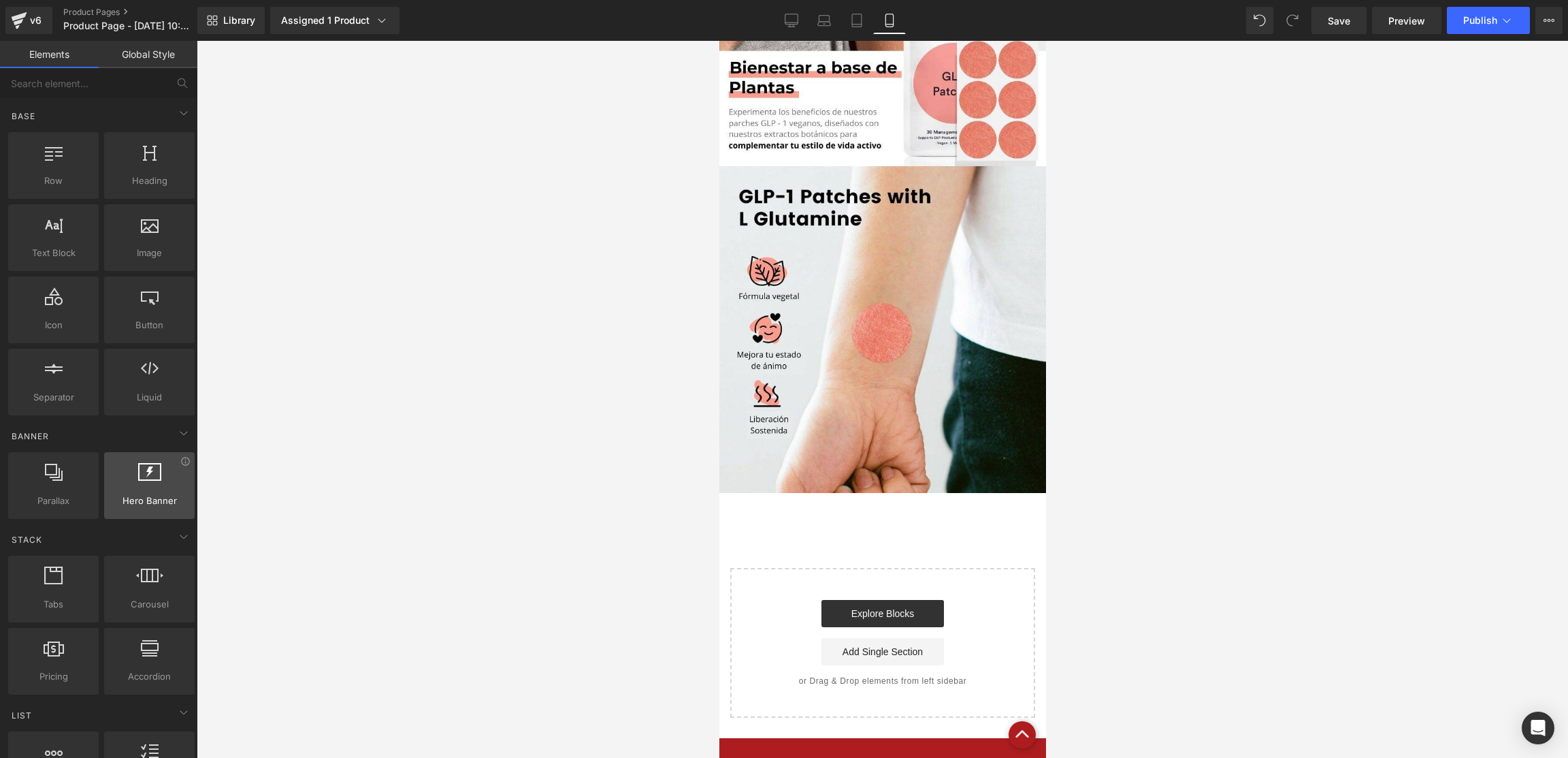
click at [157, 471] on div at bounding box center [149, 478] width 83 height 31
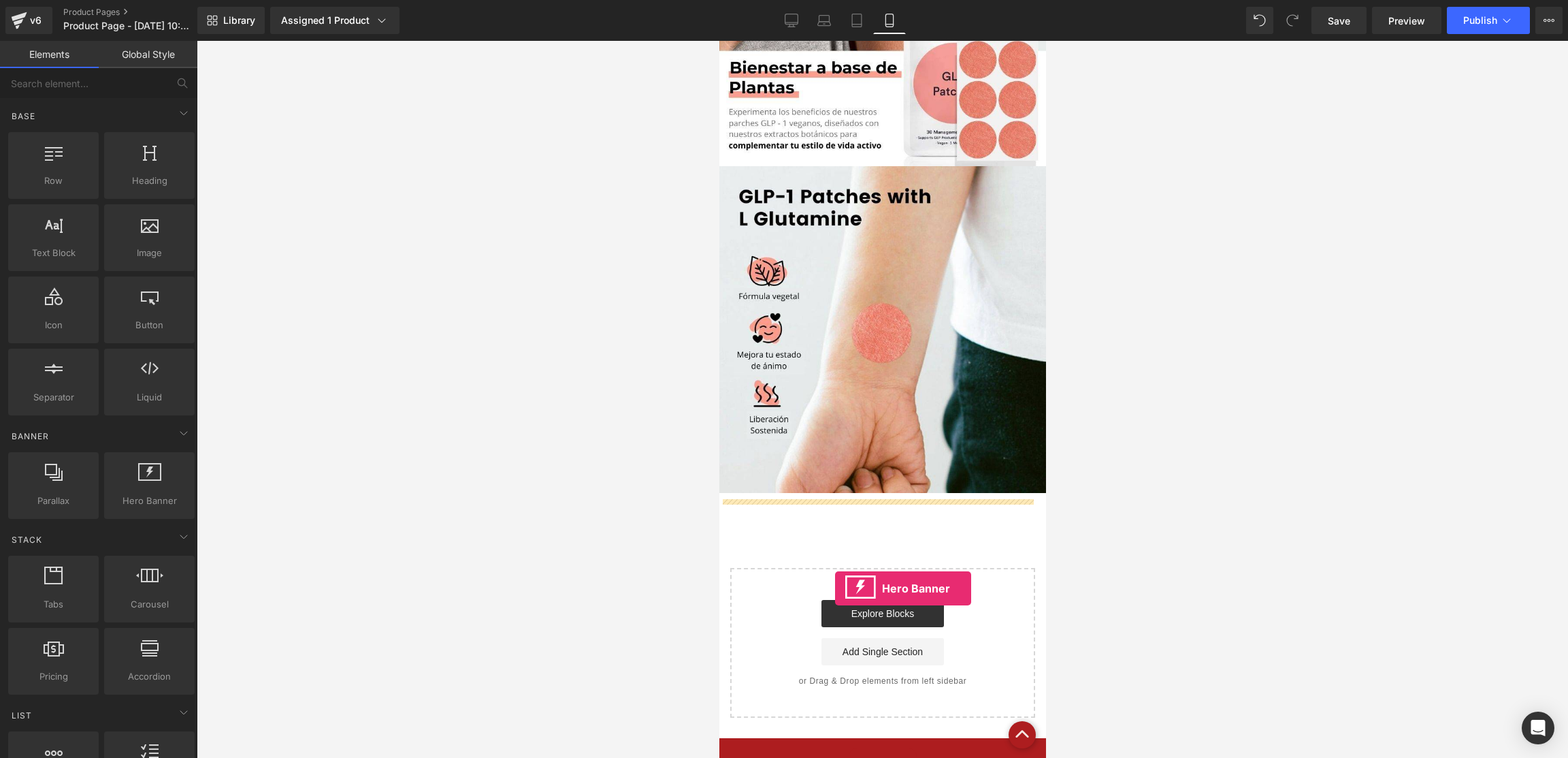
drag, startPoint x: 876, startPoint y: 524, endPoint x: 823, endPoint y: 525, distance: 53.0
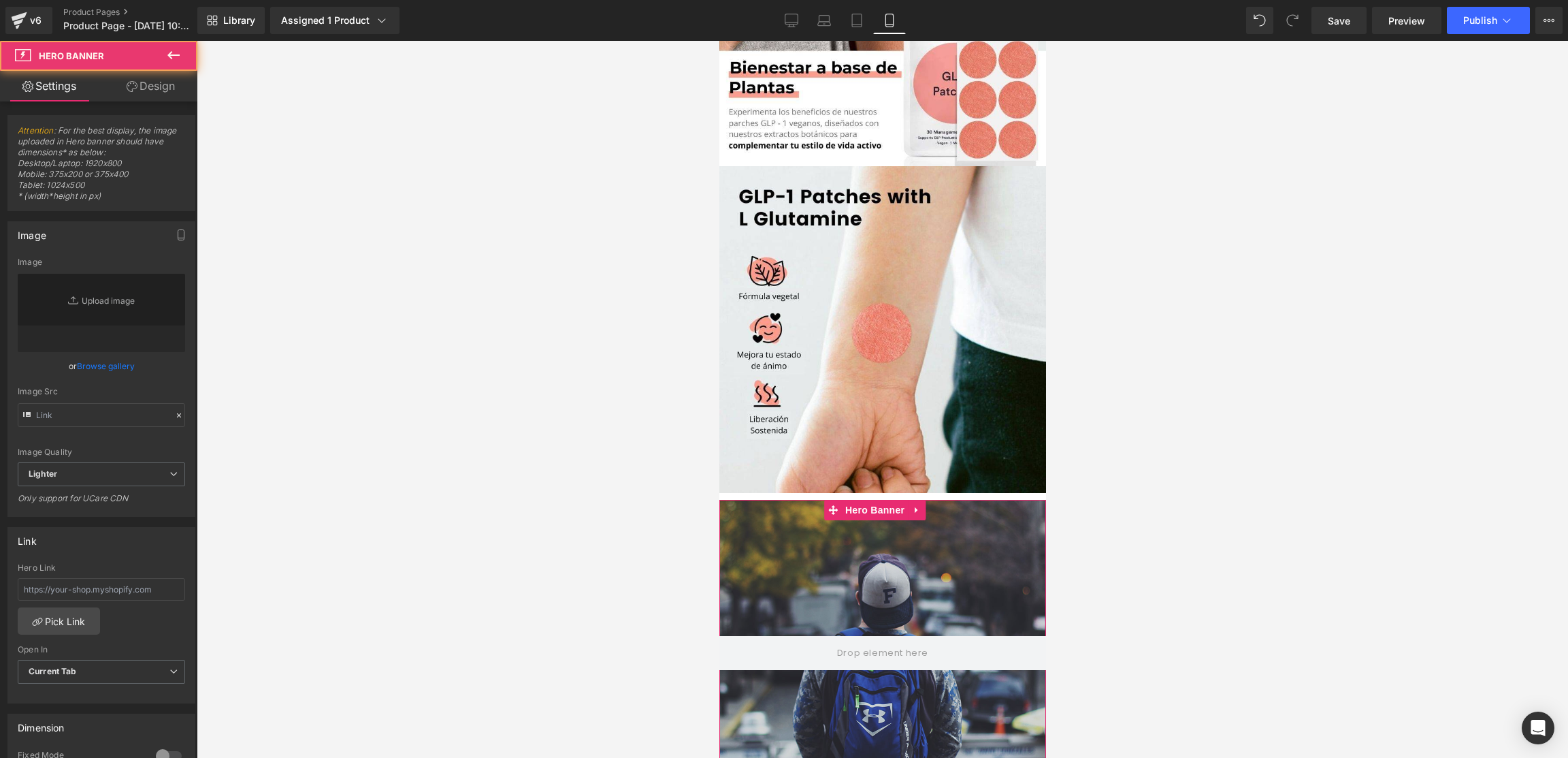
type input "[URL][DOMAIN_NAME]"
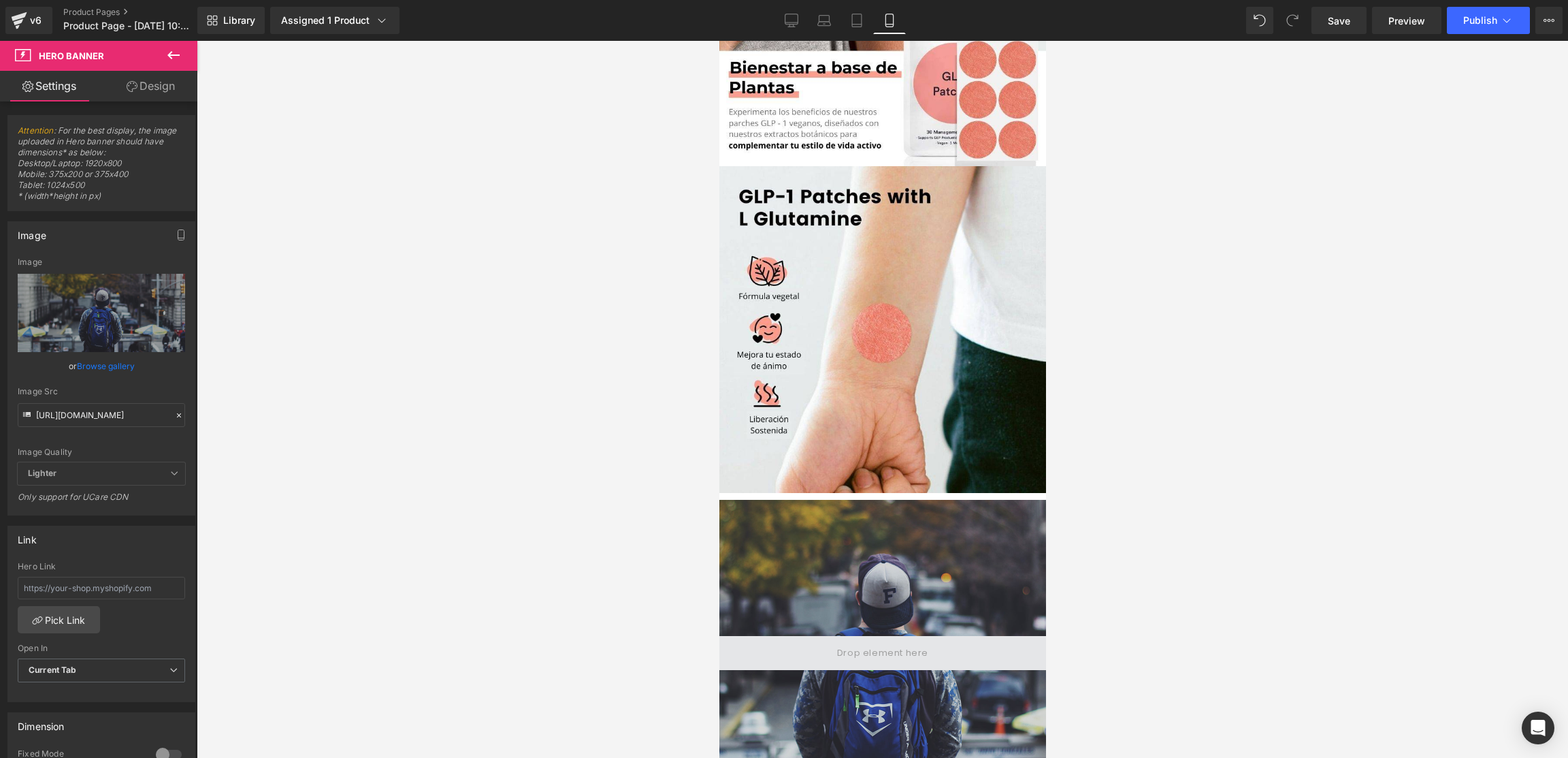
scroll to position [1736, 0]
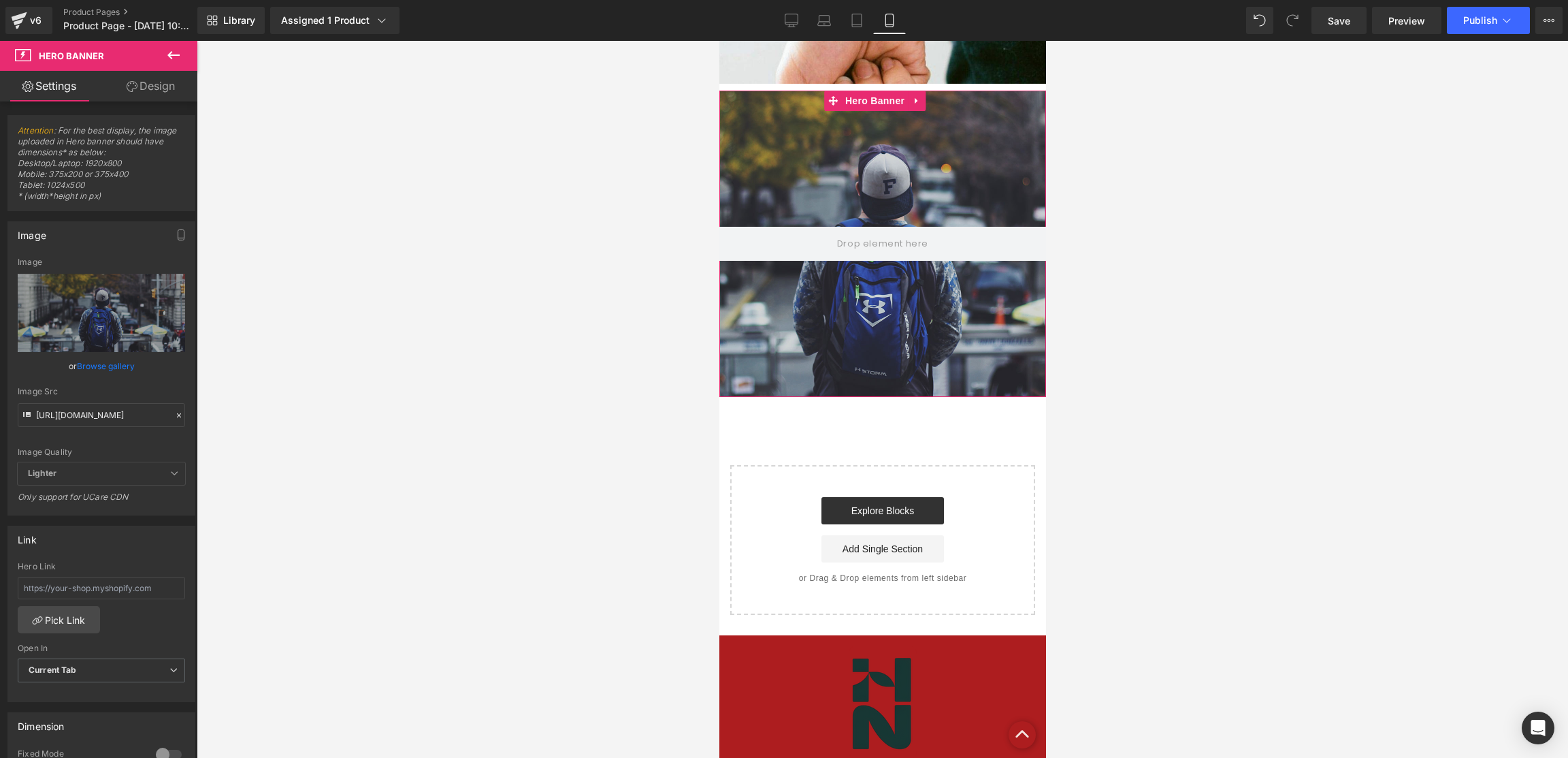
click at [891, 286] on div at bounding box center [883, 244] width 327 height 306
click at [917, 111] on link at bounding box center [916, 101] width 17 height 21
click at [930, 106] on link at bounding box center [925, 101] width 17 height 21
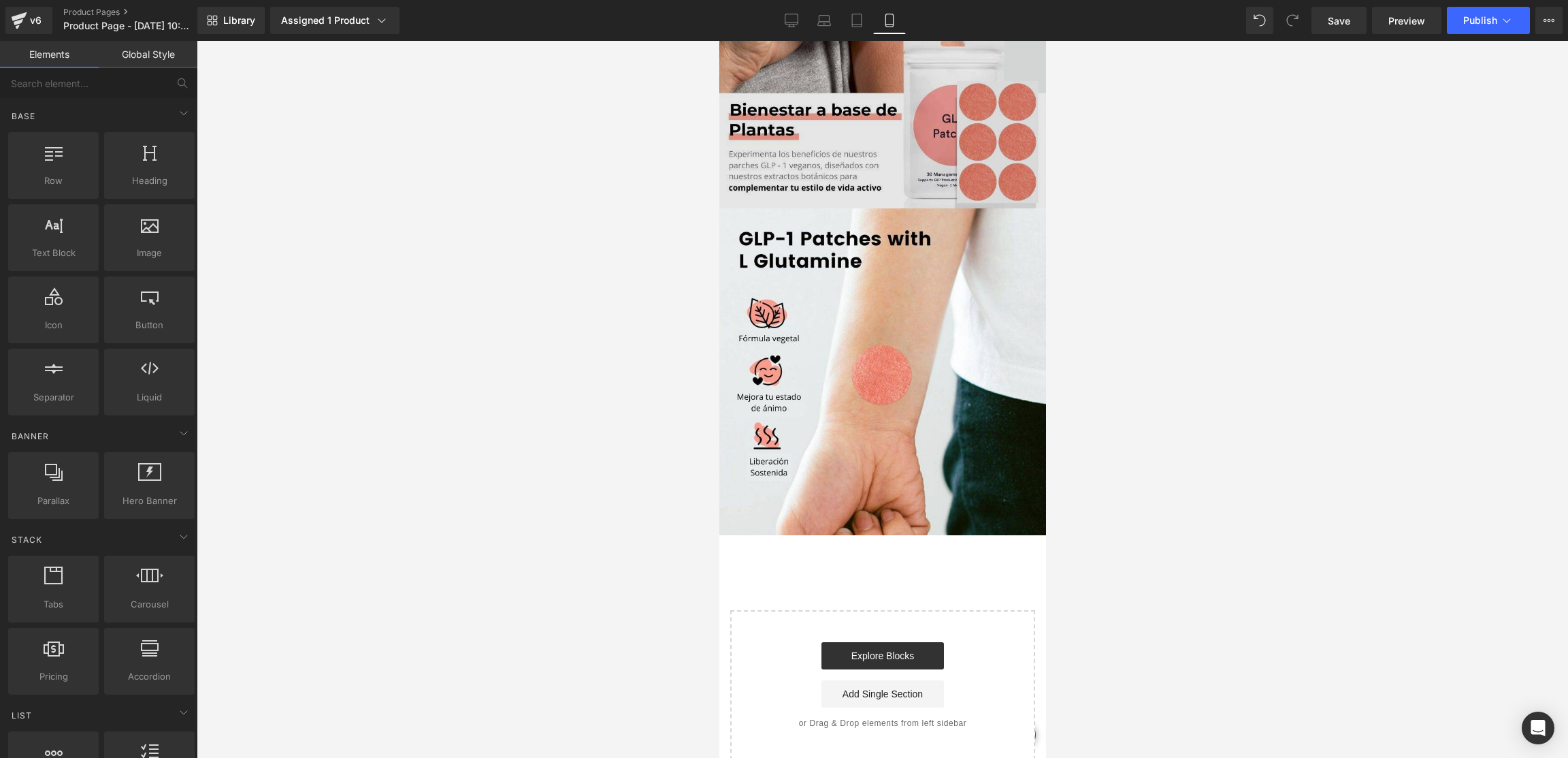
scroll to position [1082, 0]
